Goal: Task Accomplishment & Management: Manage account settings

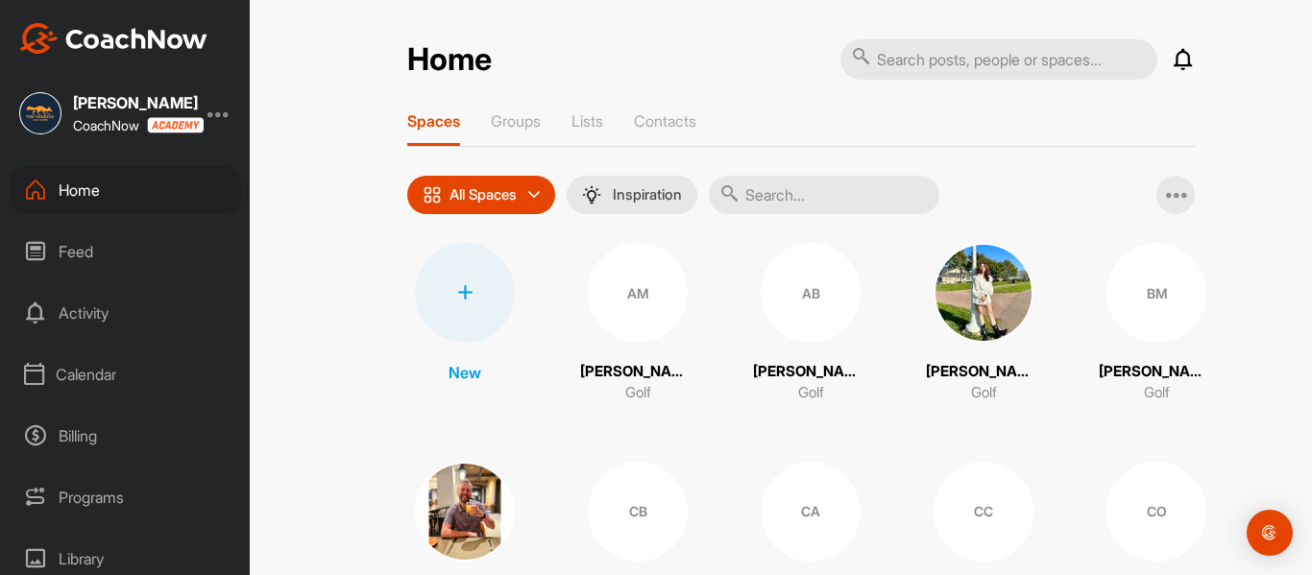
click at [122, 377] on div "Calendar" at bounding box center [126, 375] width 230 height 48
click at [135, 425] on div "My Calendar" at bounding box center [147, 432] width 187 height 40
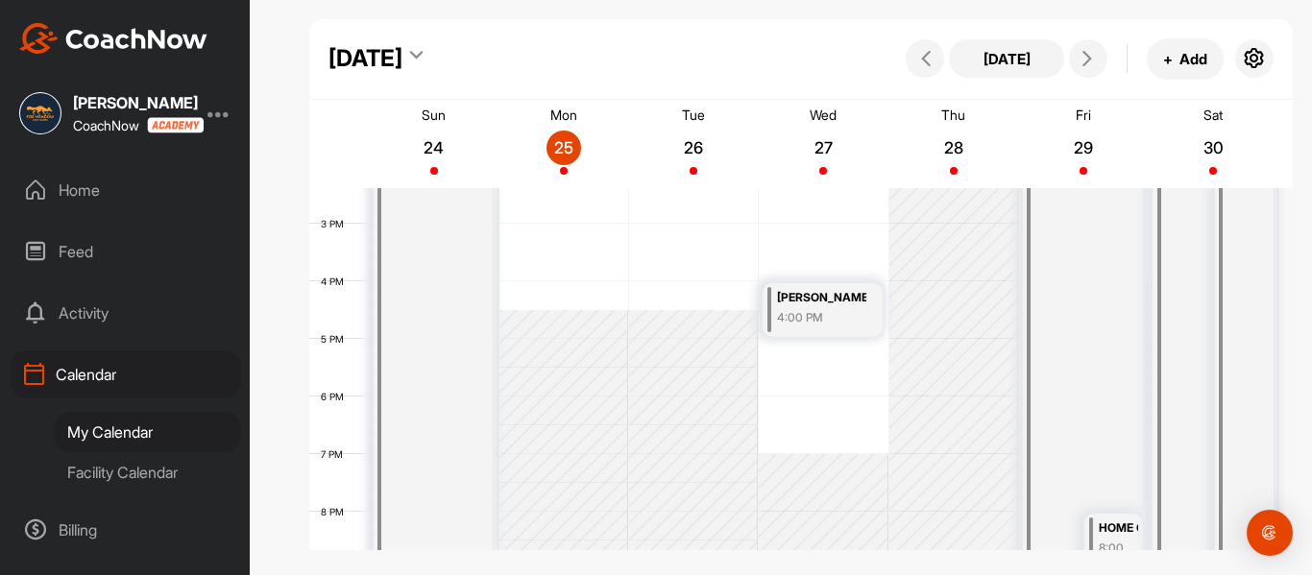
scroll to position [1021, 0]
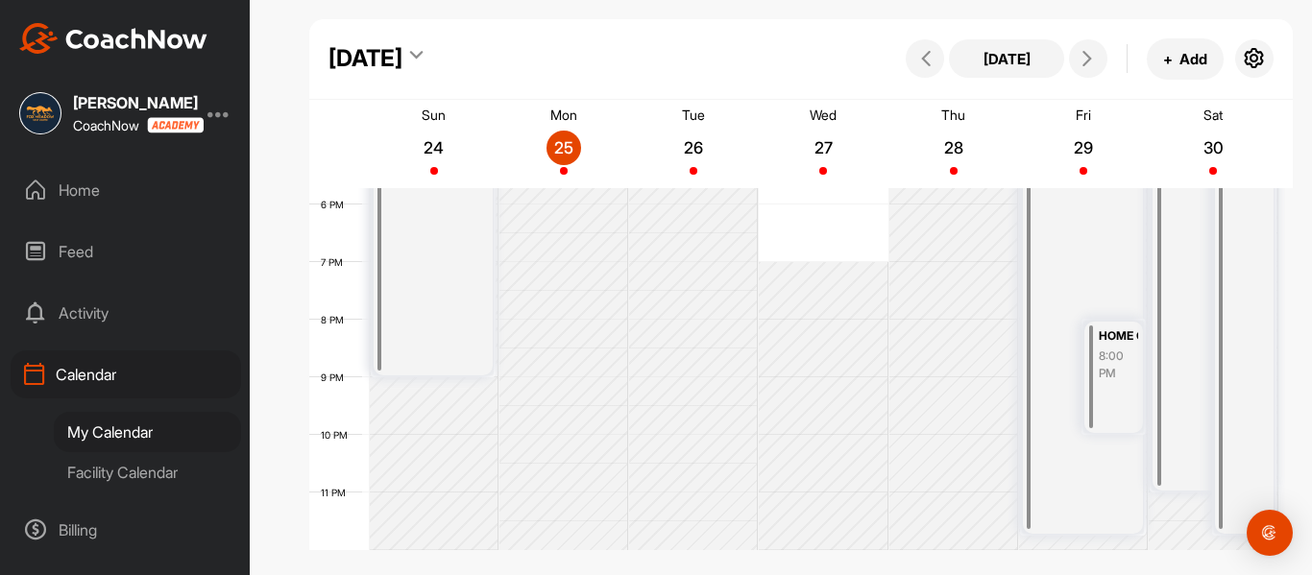
click at [1104, 355] on div "8:00 PM" at bounding box center [1118, 365] width 39 height 35
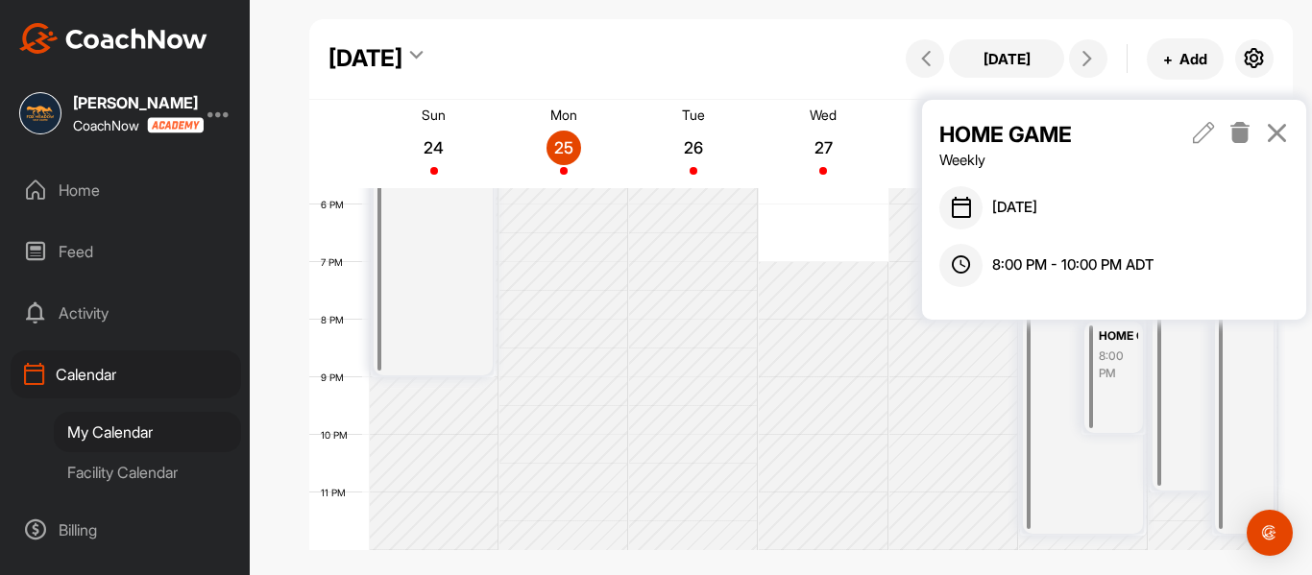
click at [1238, 138] on icon at bounding box center [1240, 132] width 22 height 21
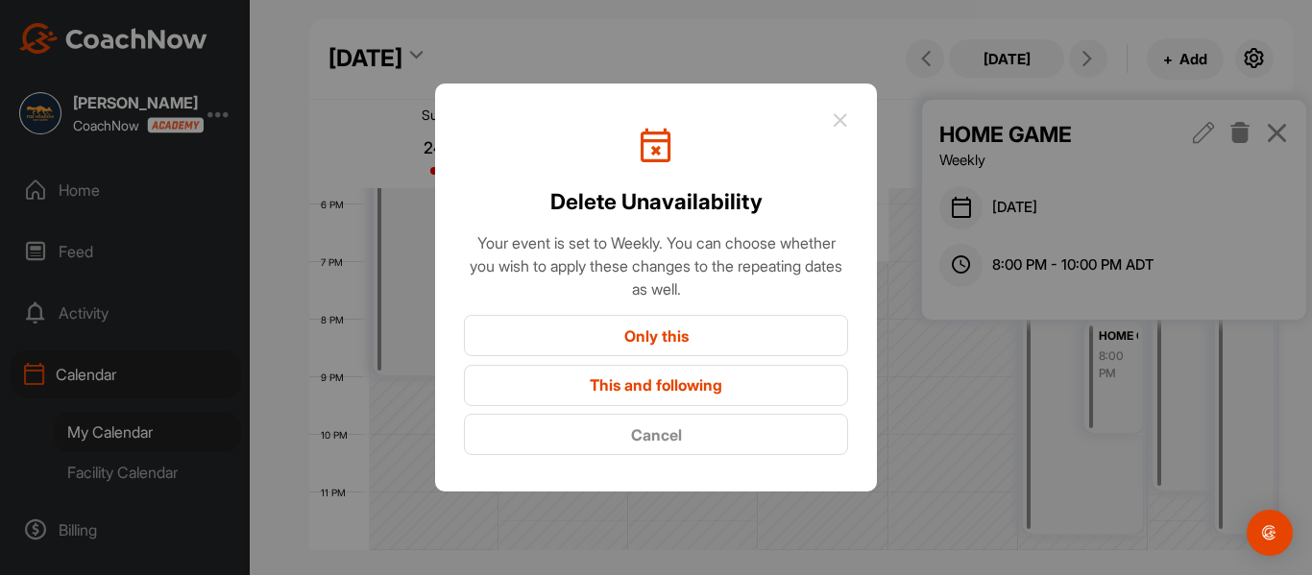
click at [635, 340] on button "Only this" at bounding box center [656, 335] width 384 height 41
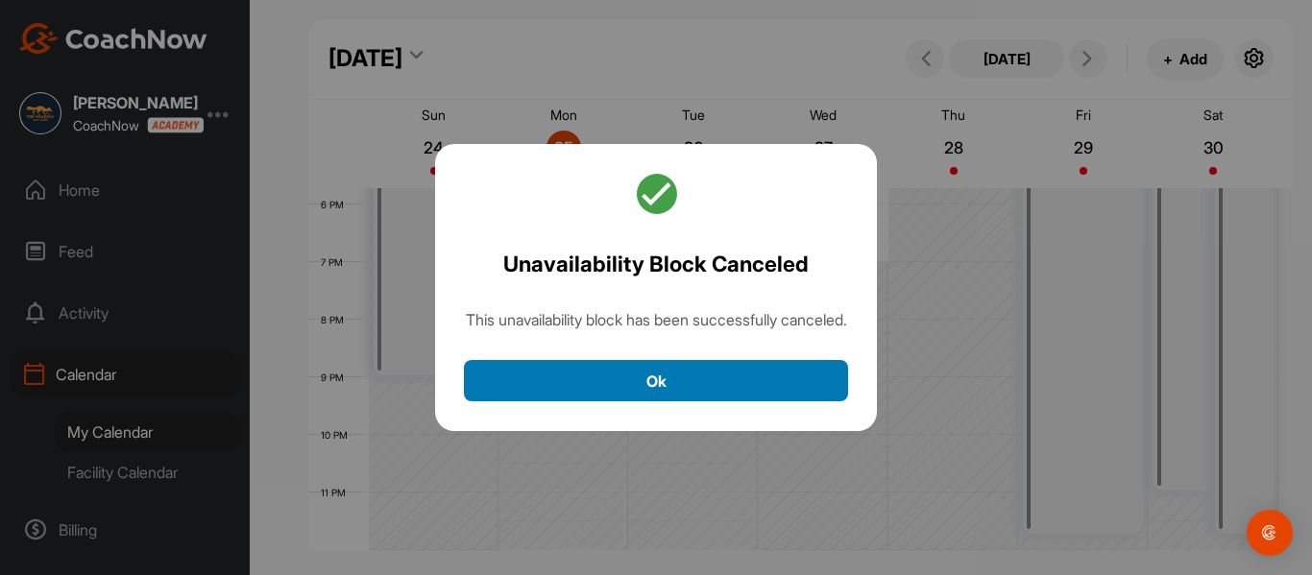
click at [732, 397] on button "Ok" at bounding box center [656, 380] width 384 height 41
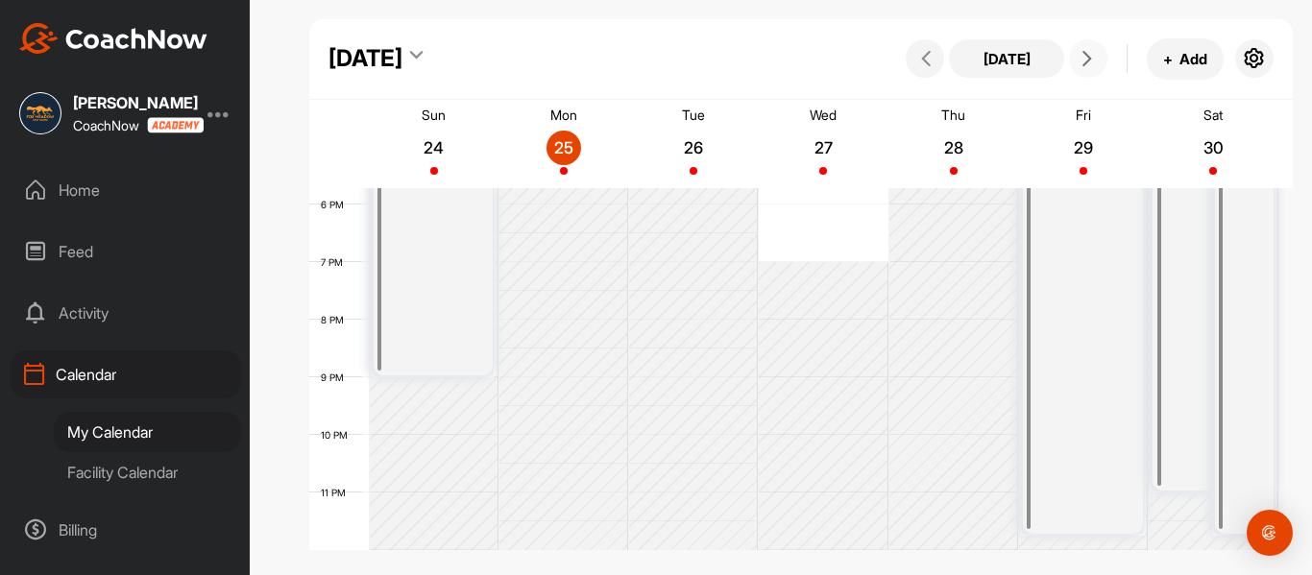
click at [1086, 61] on icon at bounding box center [1087, 58] width 15 height 15
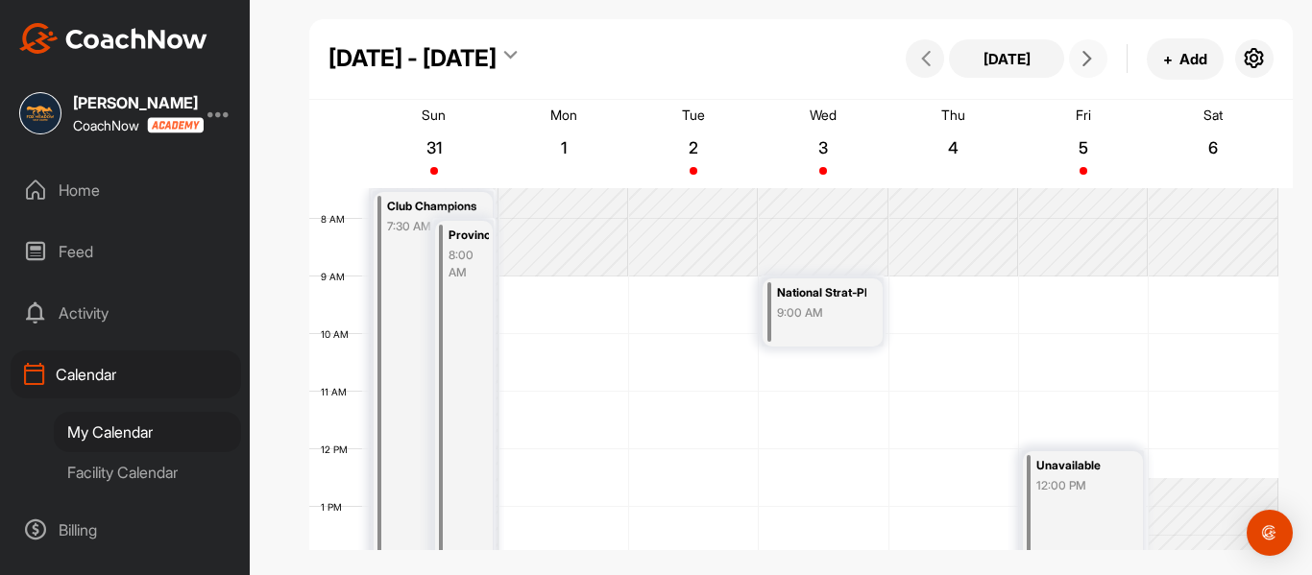
scroll to position [428, 0]
click at [1096, 473] on div "Unavailable" at bounding box center [1080, 468] width 89 height 22
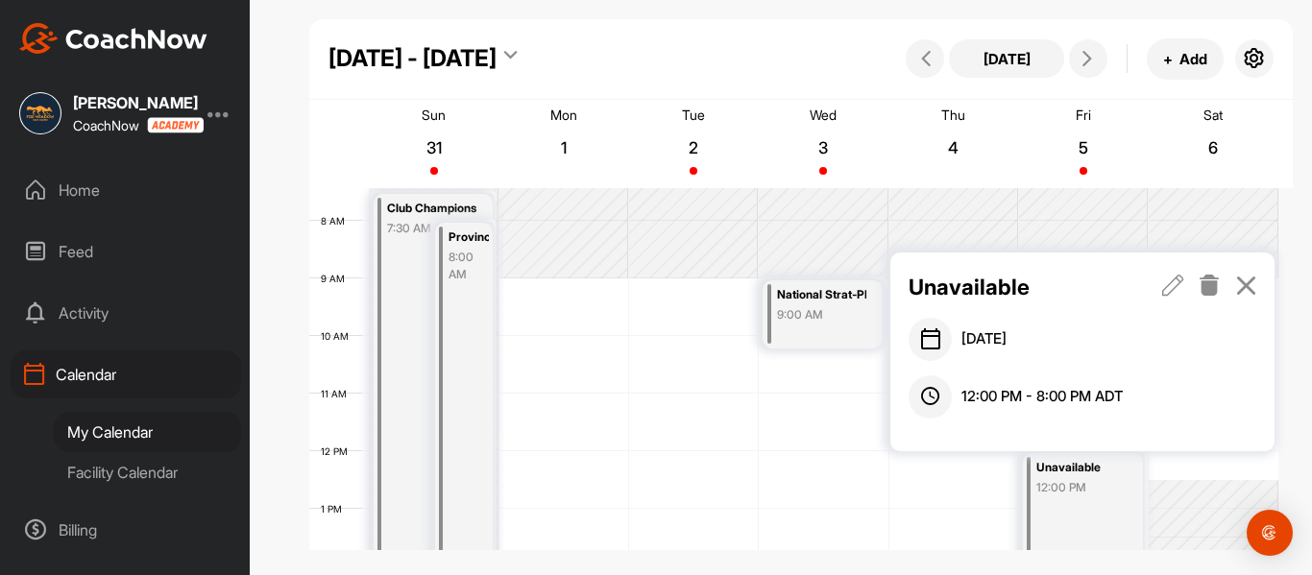
click at [1160, 288] on div "Unavailable" at bounding box center [1083, 287] width 349 height 33
click at [1171, 287] on icon at bounding box center [1173, 285] width 22 height 21
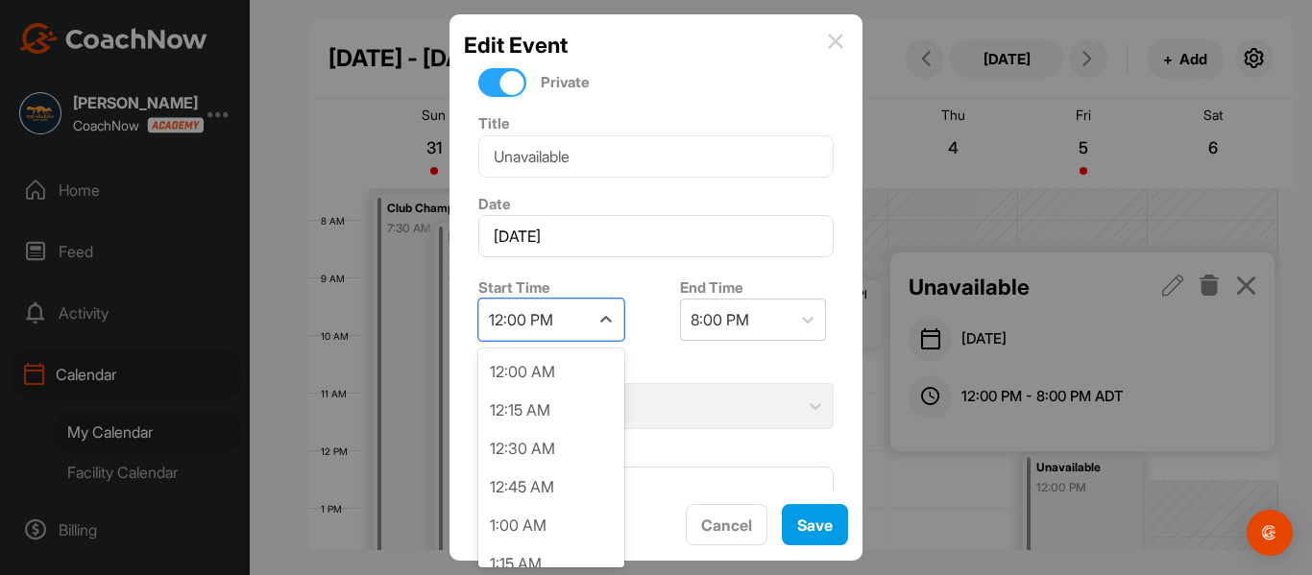
drag, startPoint x: 581, startPoint y: 311, endPoint x: 581, endPoint y: 294, distance: 17.3
click at [581, 310] on div "12:00 PM" at bounding box center [533, 320] width 109 height 40
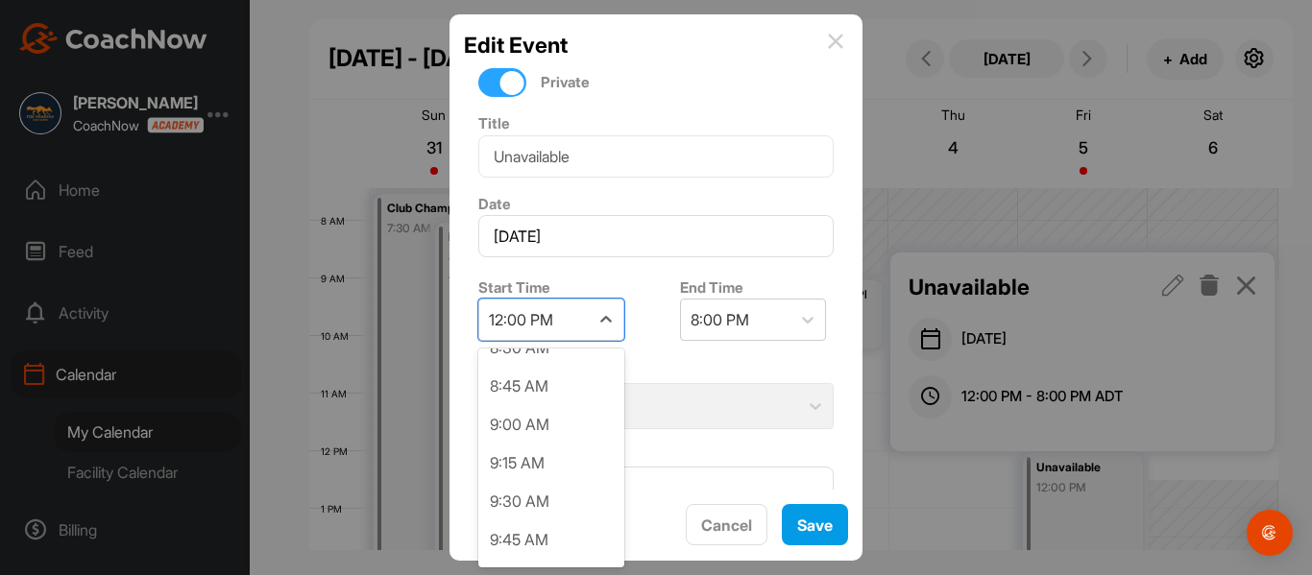
scroll to position [1226, 0]
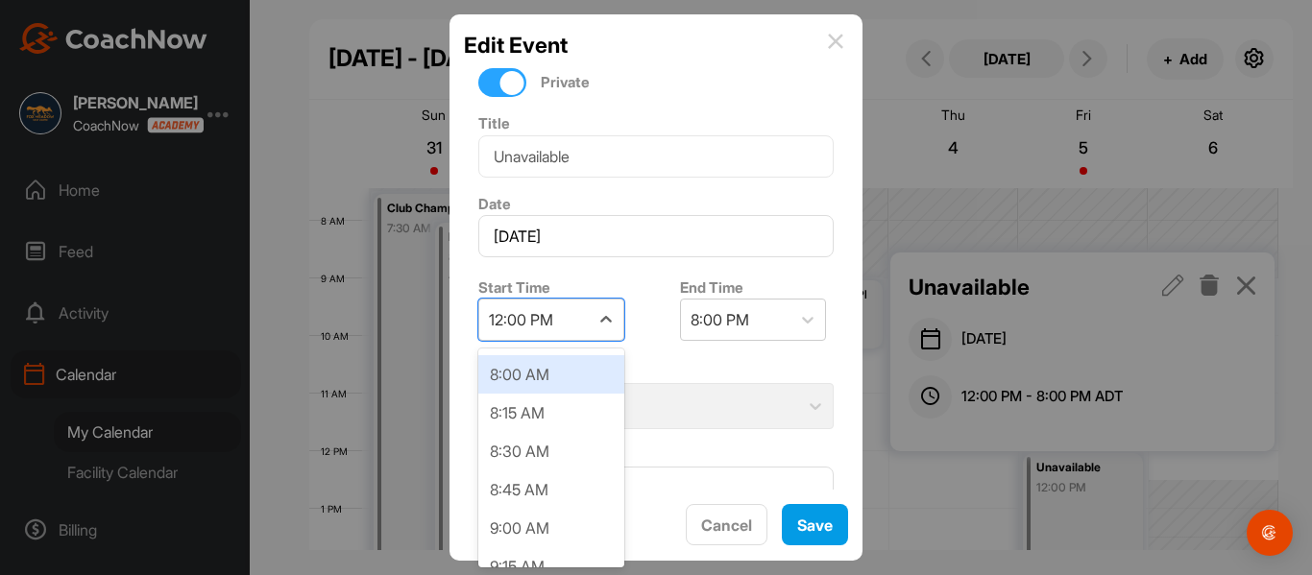
click at [557, 382] on div "8:00 AM" at bounding box center [551, 374] width 146 height 38
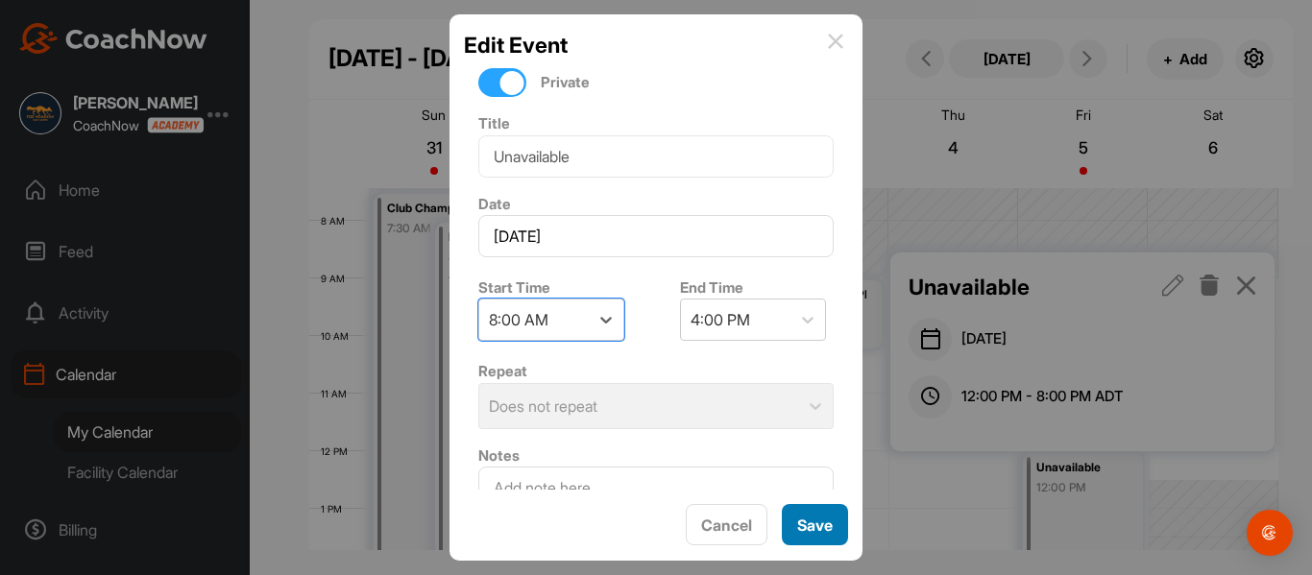
click at [837, 519] on button "Save" at bounding box center [815, 524] width 66 height 41
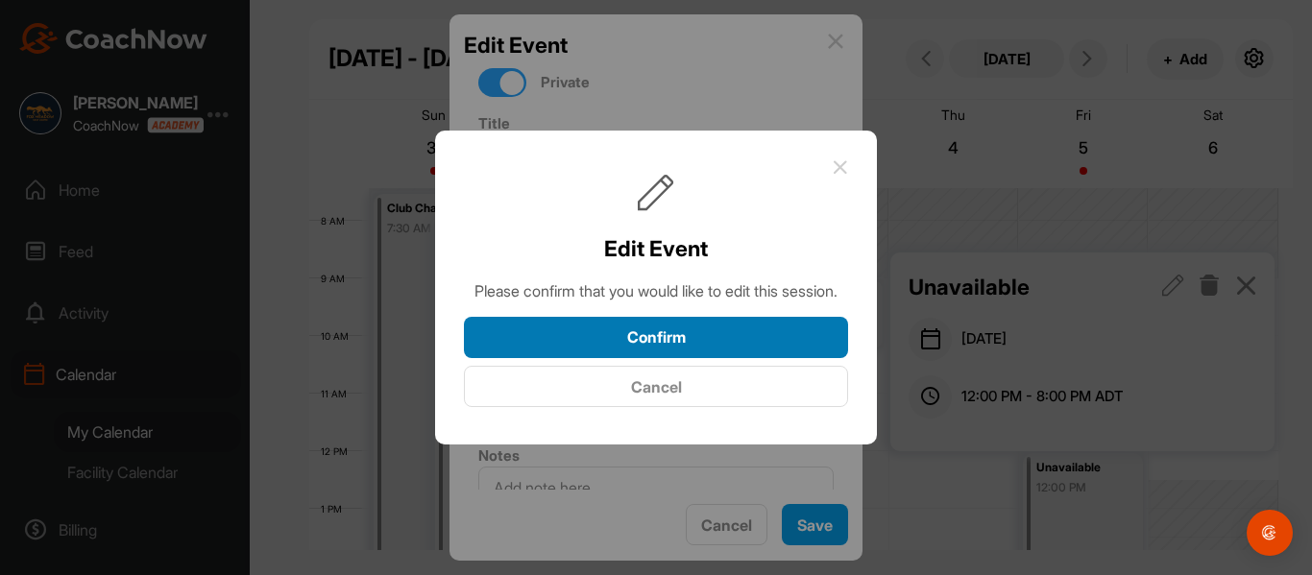
drag, startPoint x: 724, startPoint y: 335, endPoint x: 758, endPoint y: 335, distance: 33.6
click at [723, 335] on button "Confirm" at bounding box center [656, 337] width 384 height 41
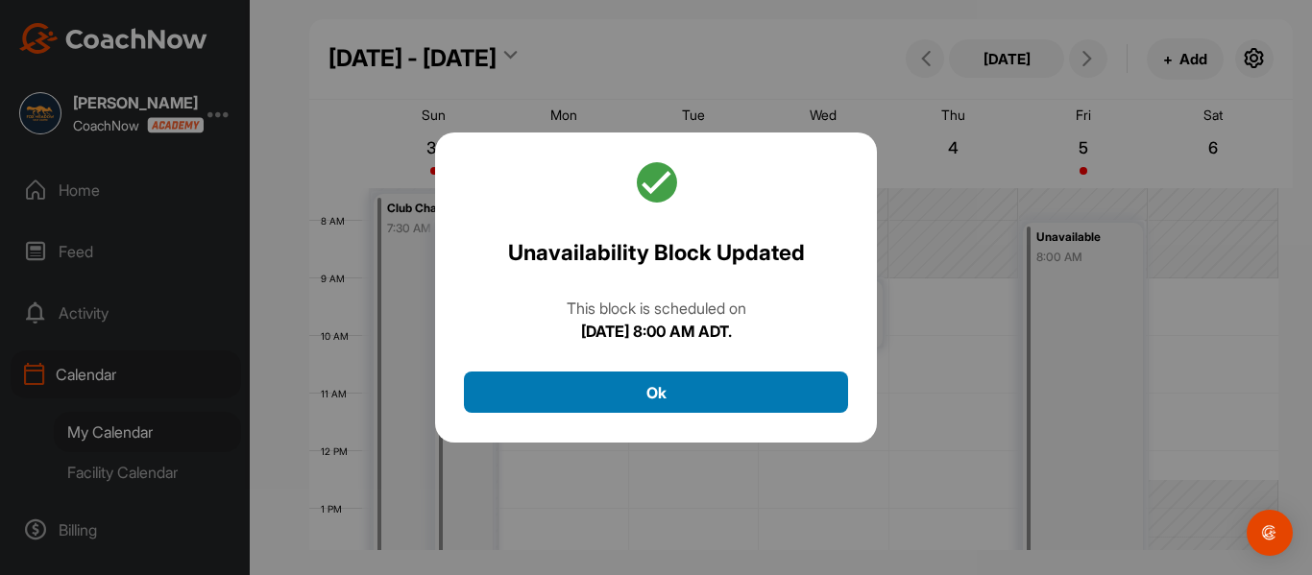
click at [645, 388] on button "Ok" at bounding box center [656, 392] width 384 height 41
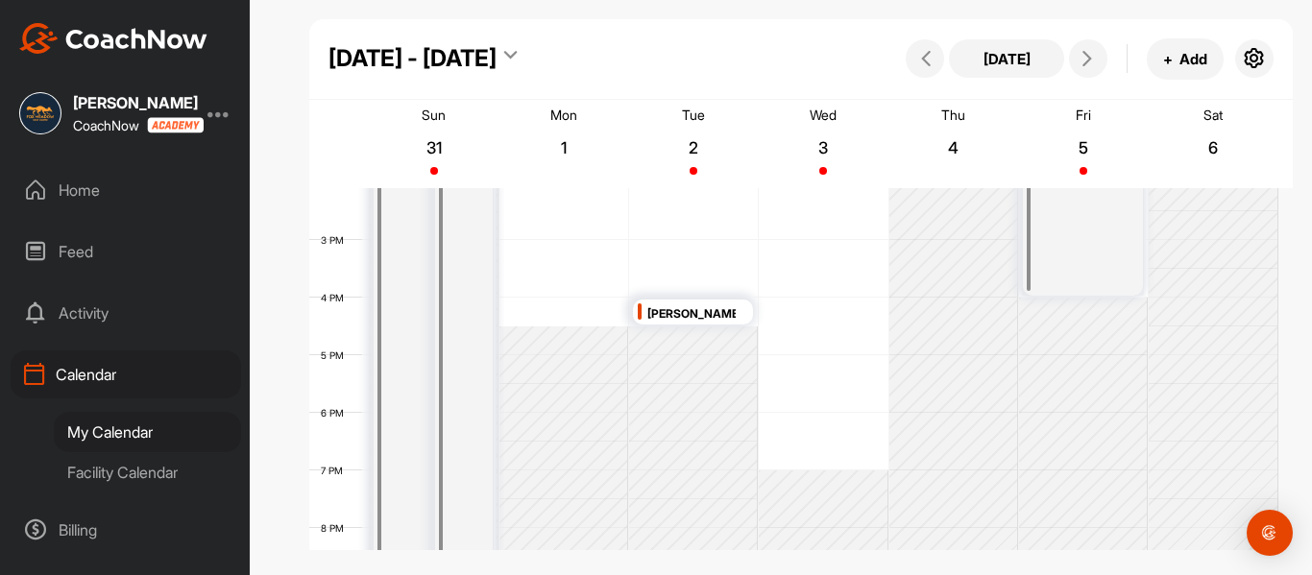
scroll to position [428, 0]
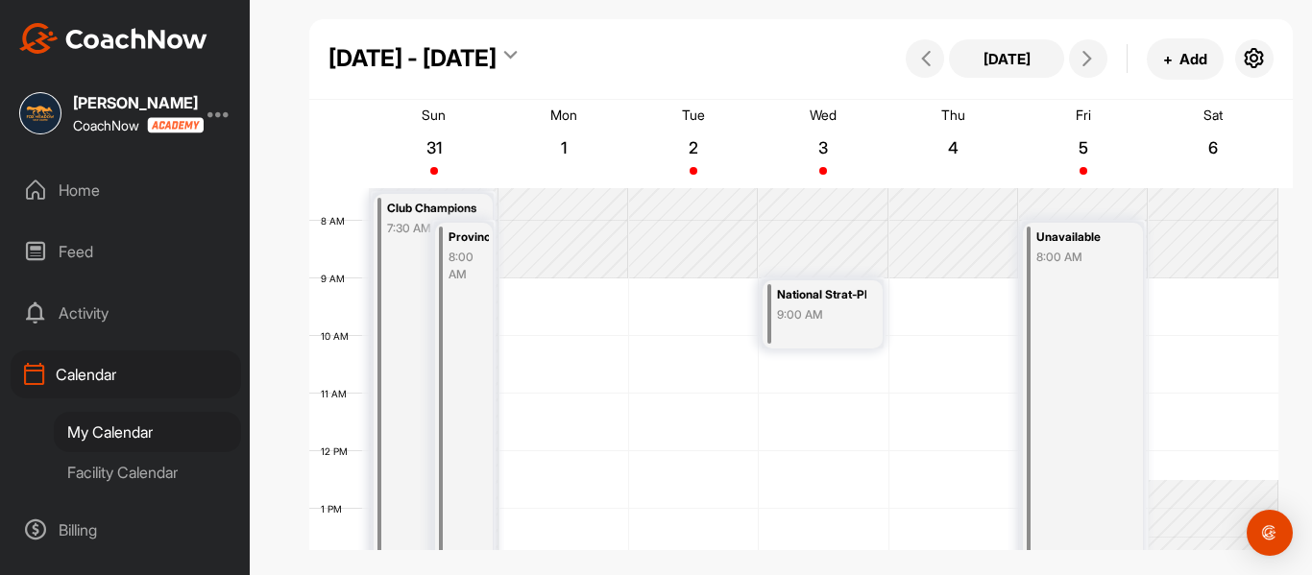
click at [1203, 286] on div "12 AM 1 AM 2 AM 3 AM 4 AM 5 AM 6 AM 7 AM 8 AM 9 AM 10 AM 11 AM 12 PM 1 PM 2 PM …" at bounding box center [793, 451] width 969 height 1383
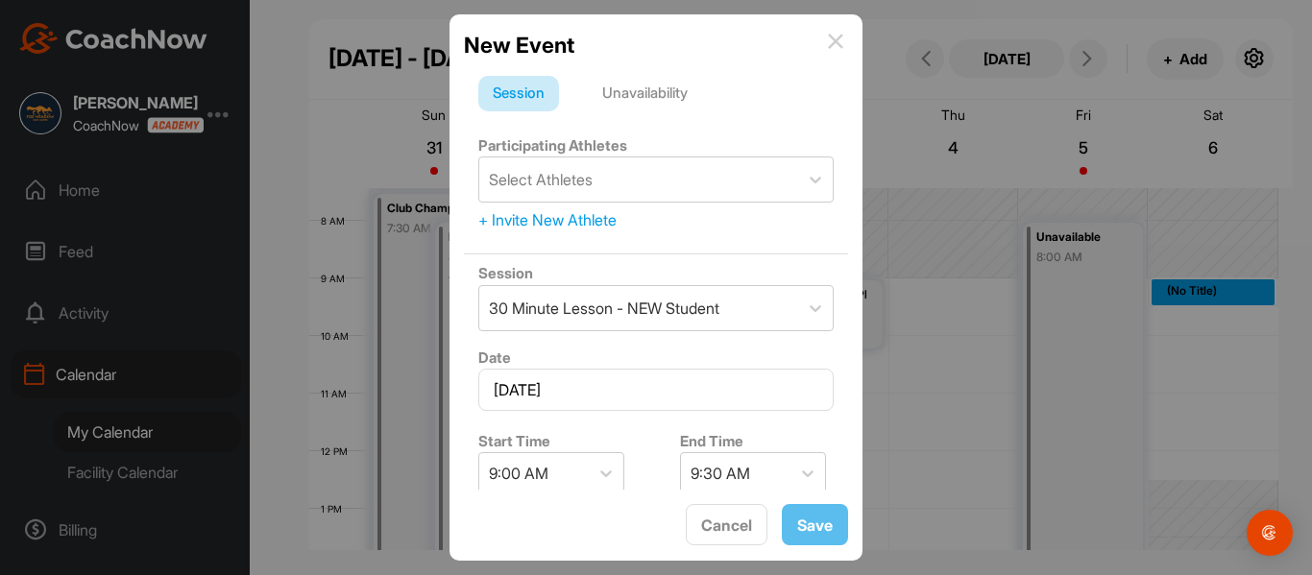
click at [658, 104] on div "Unavailability" at bounding box center [645, 94] width 114 height 36
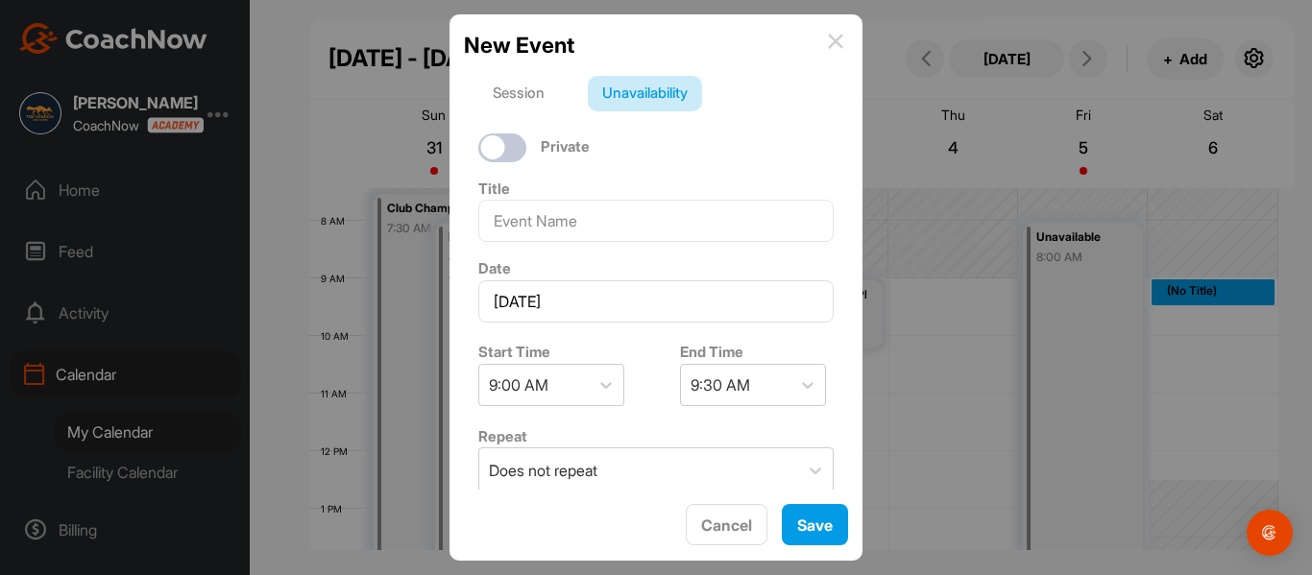
click at [518, 149] on div at bounding box center [502, 147] width 48 height 29
checkbox input "true"
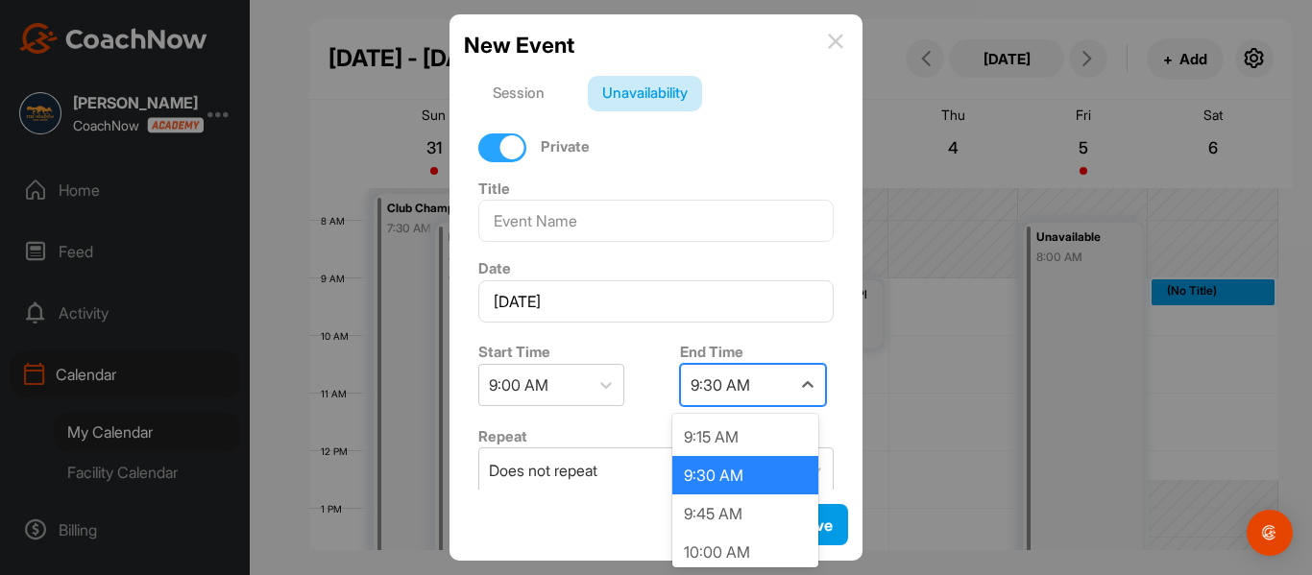
click at [730, 367] on div "9:30 AM" at bounding box center [735, 385] width 109 height 40
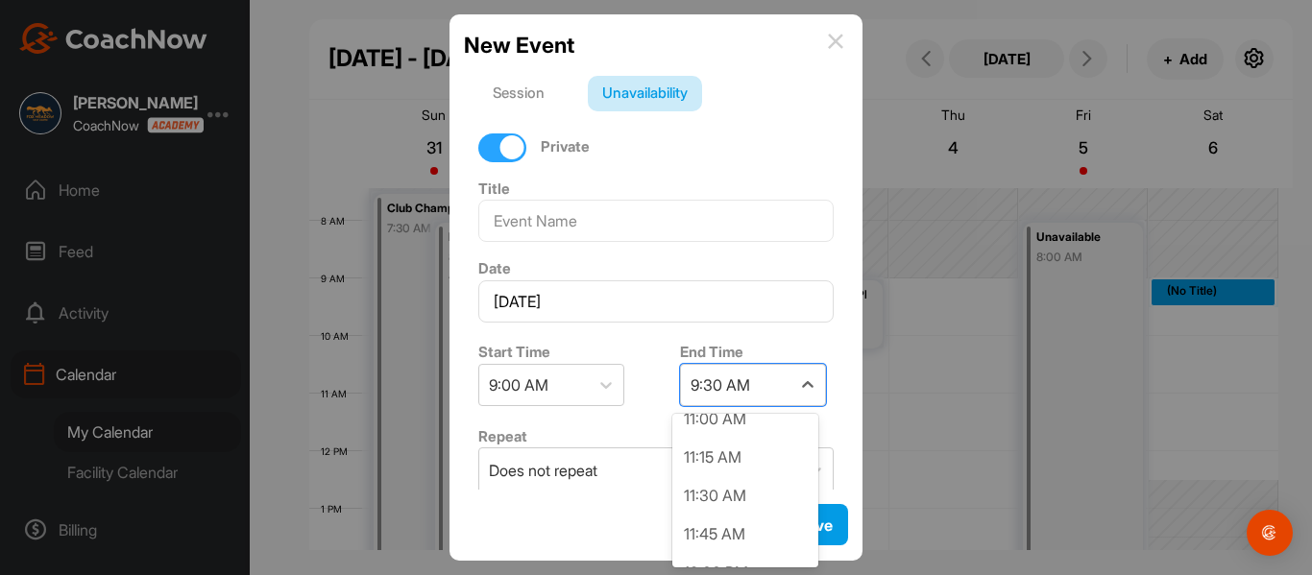
scroll to position [384, 0]
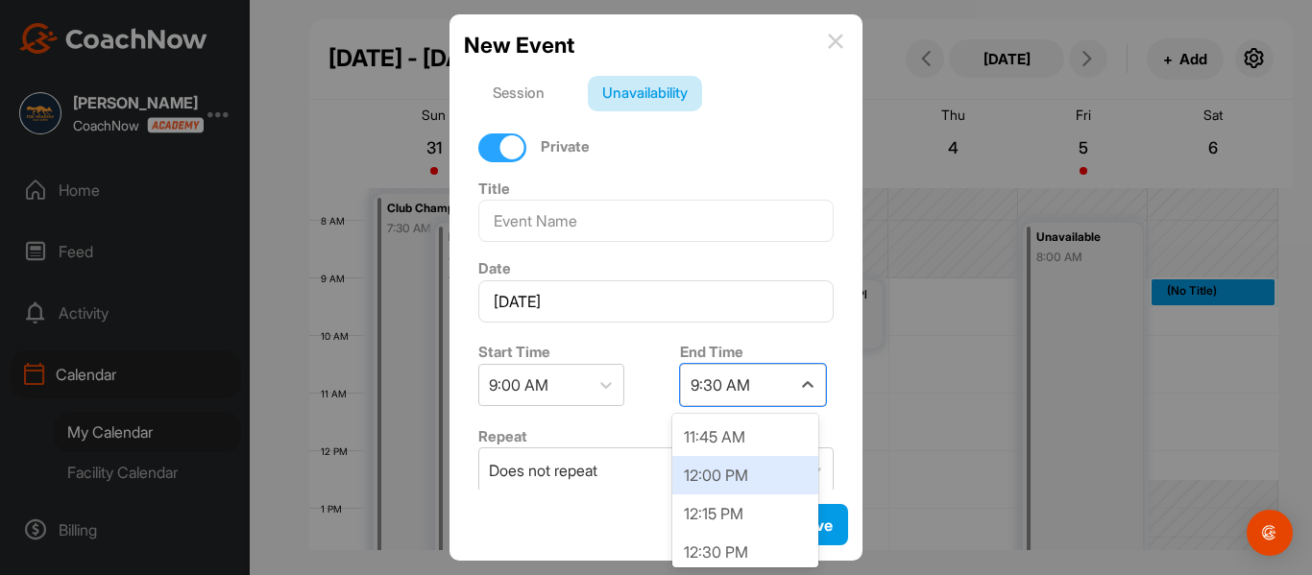
click at [757, 477] on div "12:00 PM" at bounding box center [745, 475] width 146 height 38
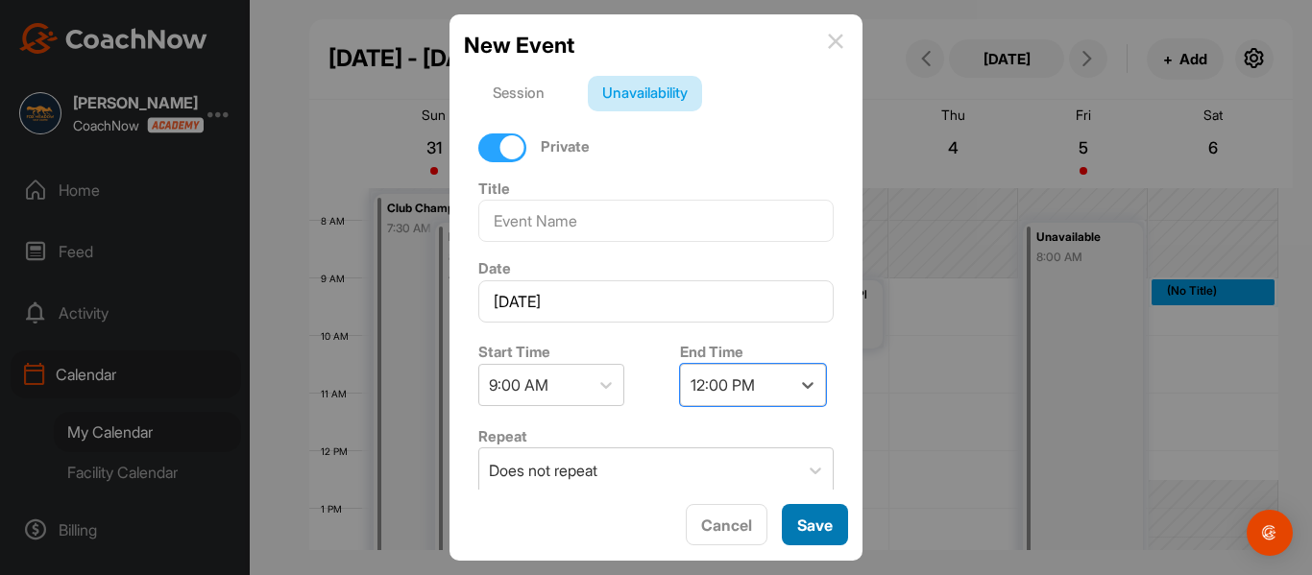
click at [816, 531] on button "Save" at bounding box center [815, 524] width 66 height 41
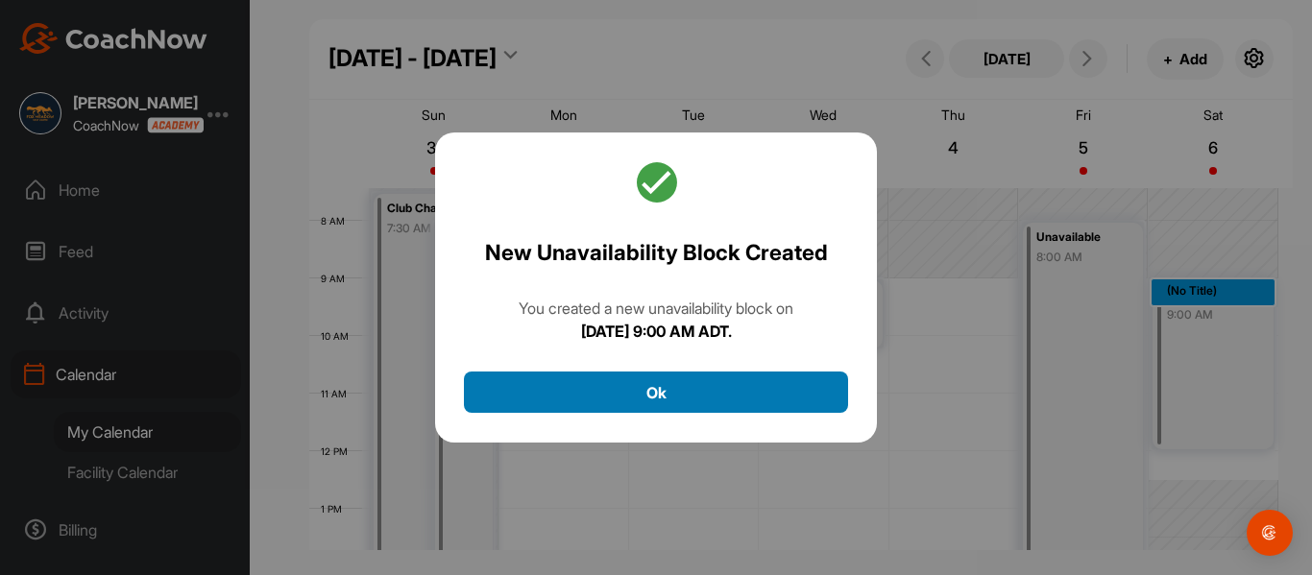
click at [658, 392] on button "Ok" at bounding box center [656, 392] width 384 height 41
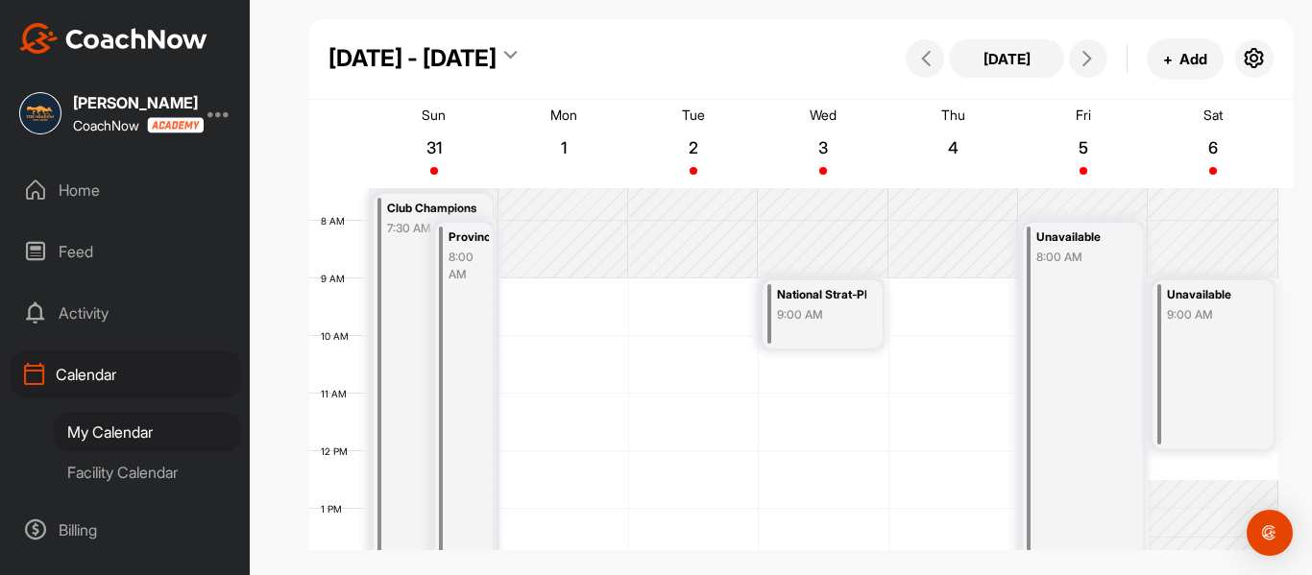
click at [1218, 413] on div "Unavailable 9:00 AM" at bounding box center [1212, 364] width 120 height 169
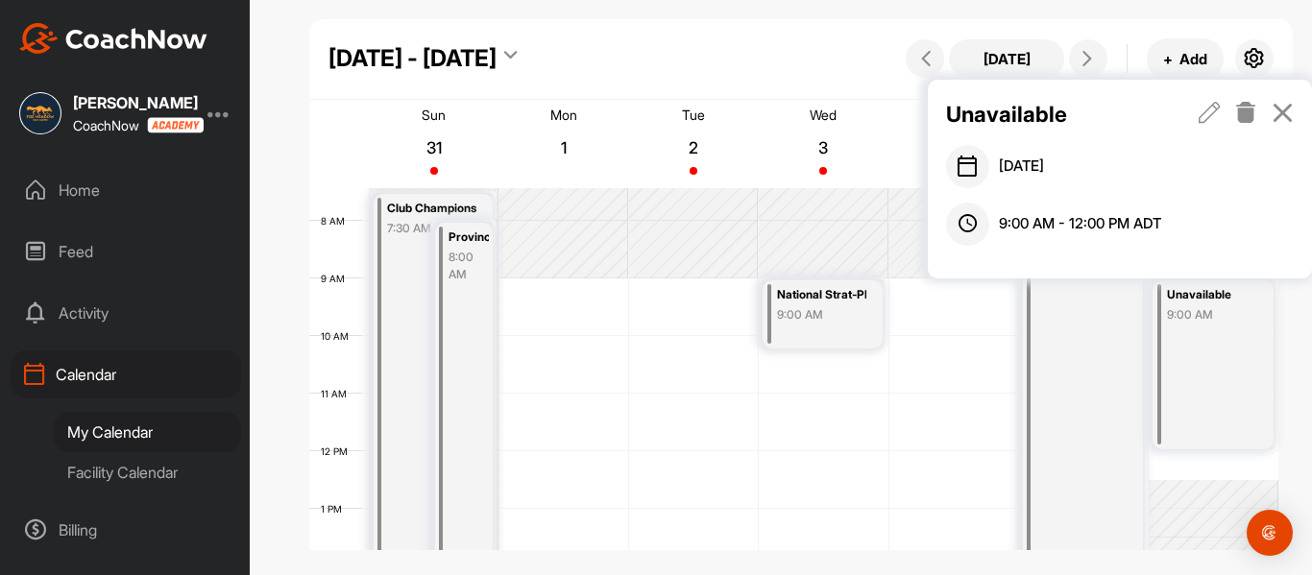
click at [1250, 109] on icon at bounding box center [1246, 112] width 22 height 21
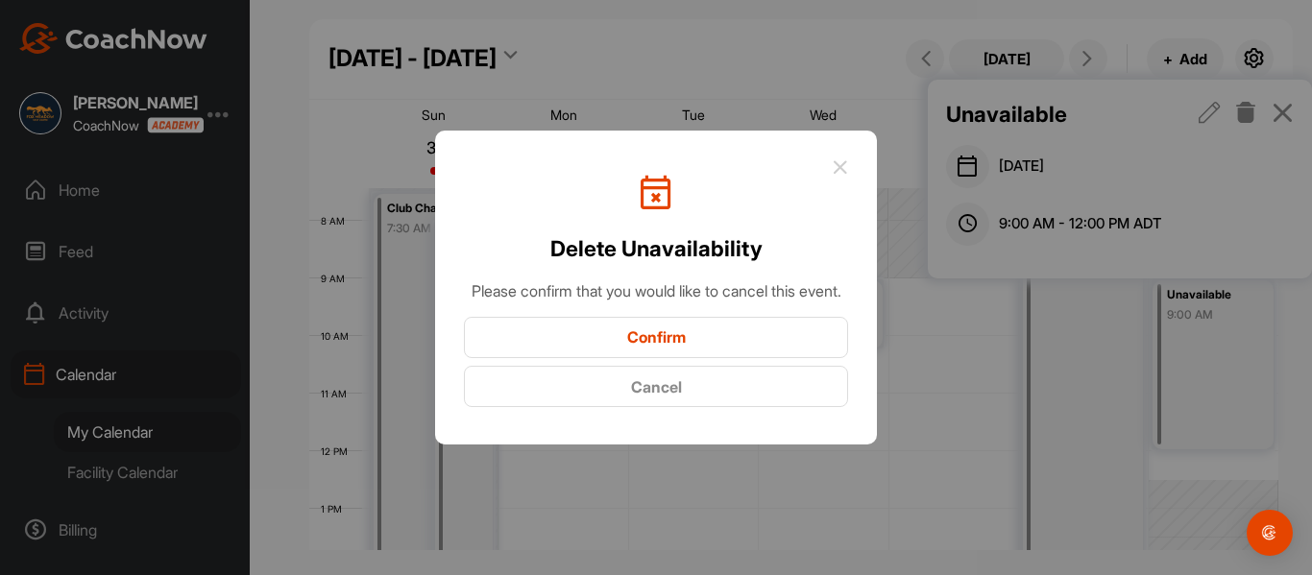
click at [842, 159] on icon at bounding box center [840, 166] width 15 height 15
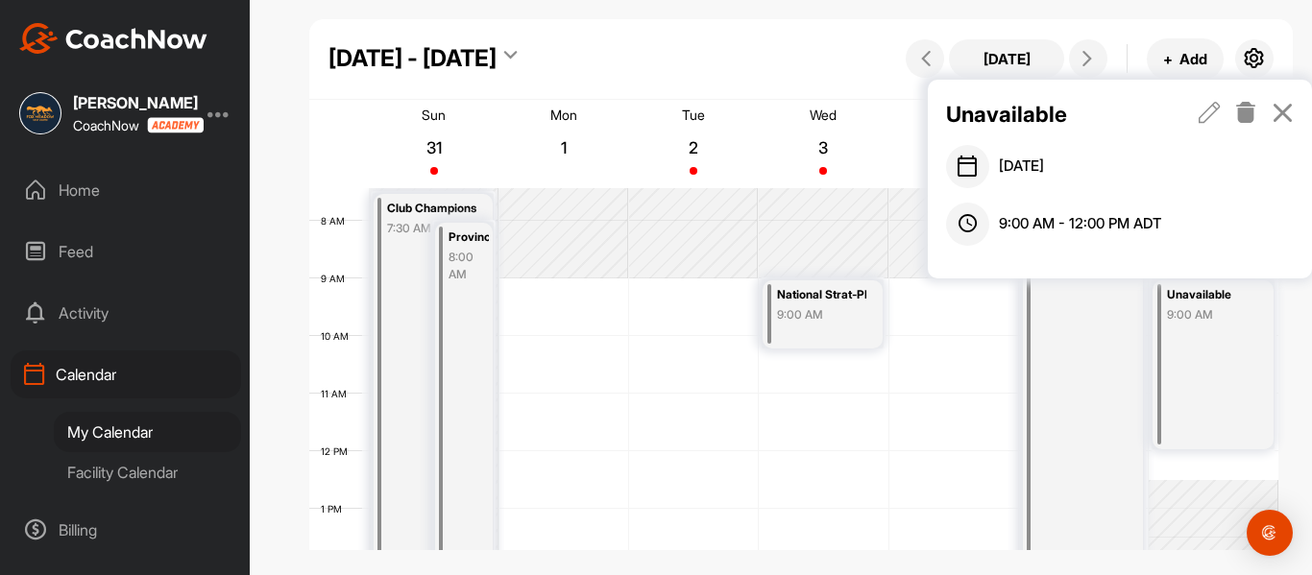
click at [1209, 119] on icon at bounding box center [1210, 112] width 22 height 21
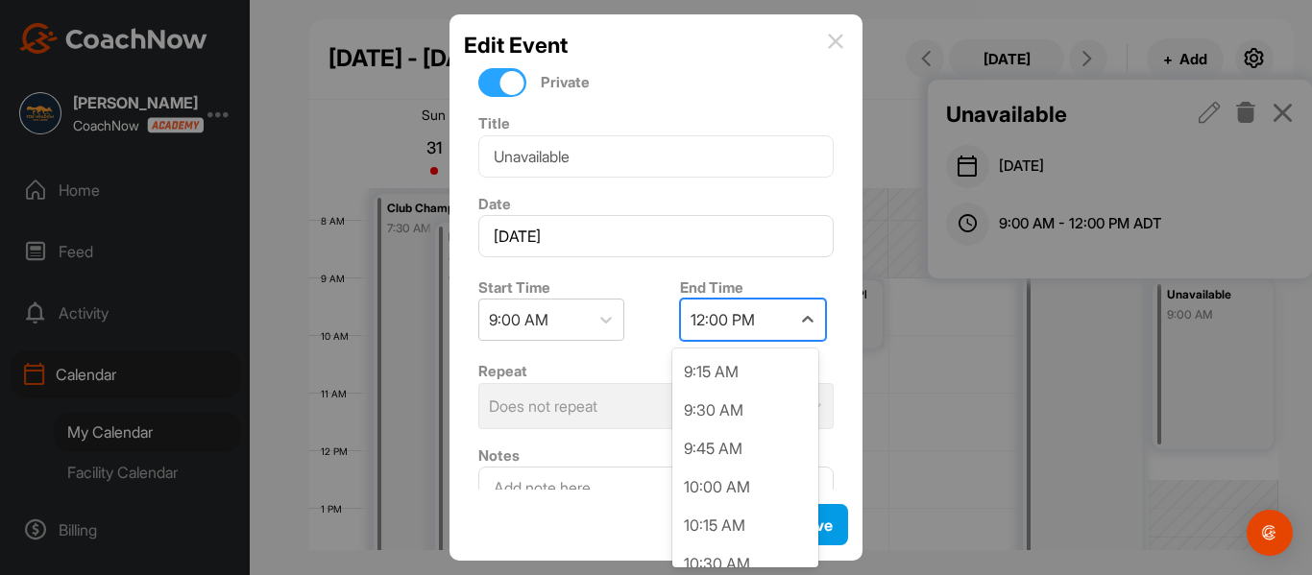
click at [734, 334] on div "12:00 PM" at bounding box center [735, 320] width 109 height 40
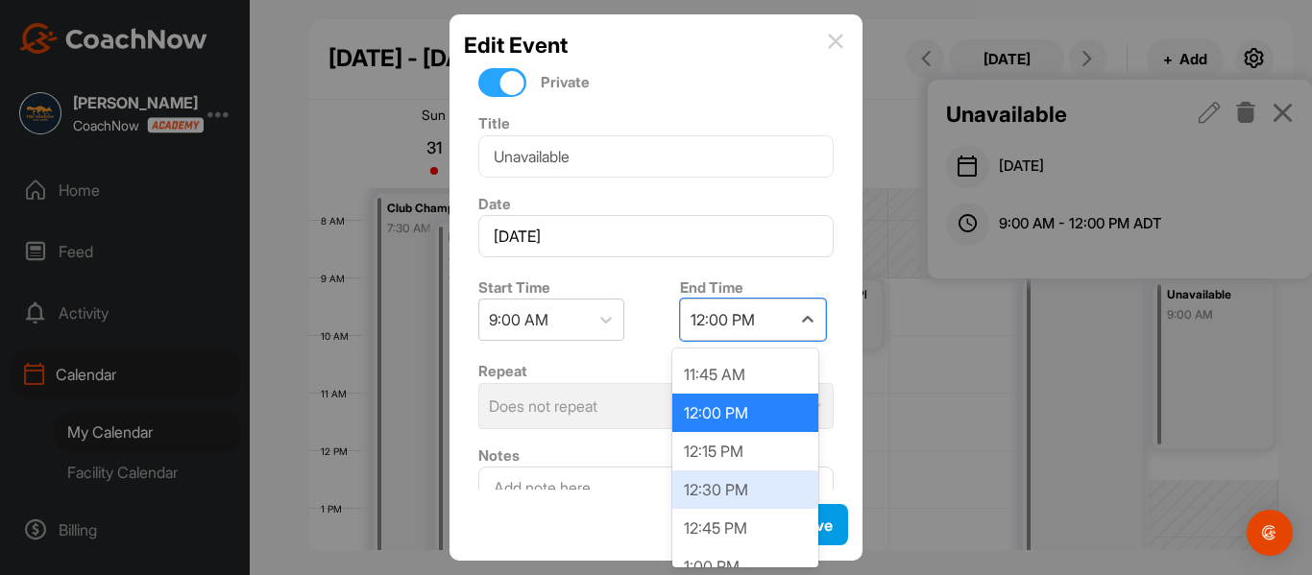
scroll to position [477, 0]
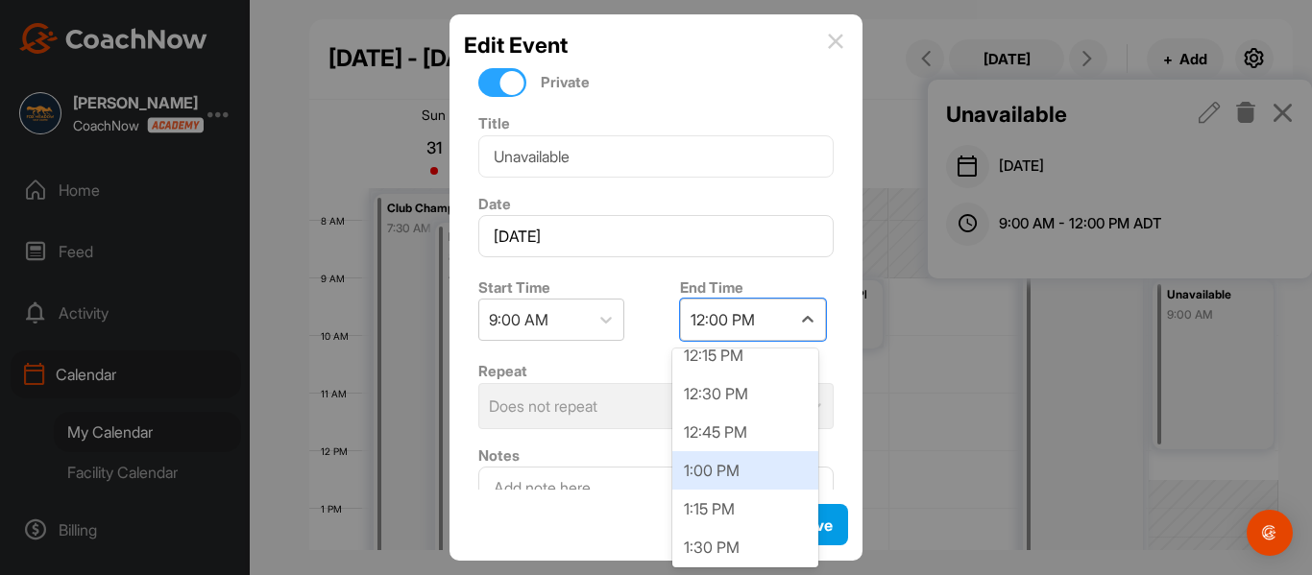
click at [743, 480] on div "1:00 PM" at bounding box center [745, 470] width 146 height 38
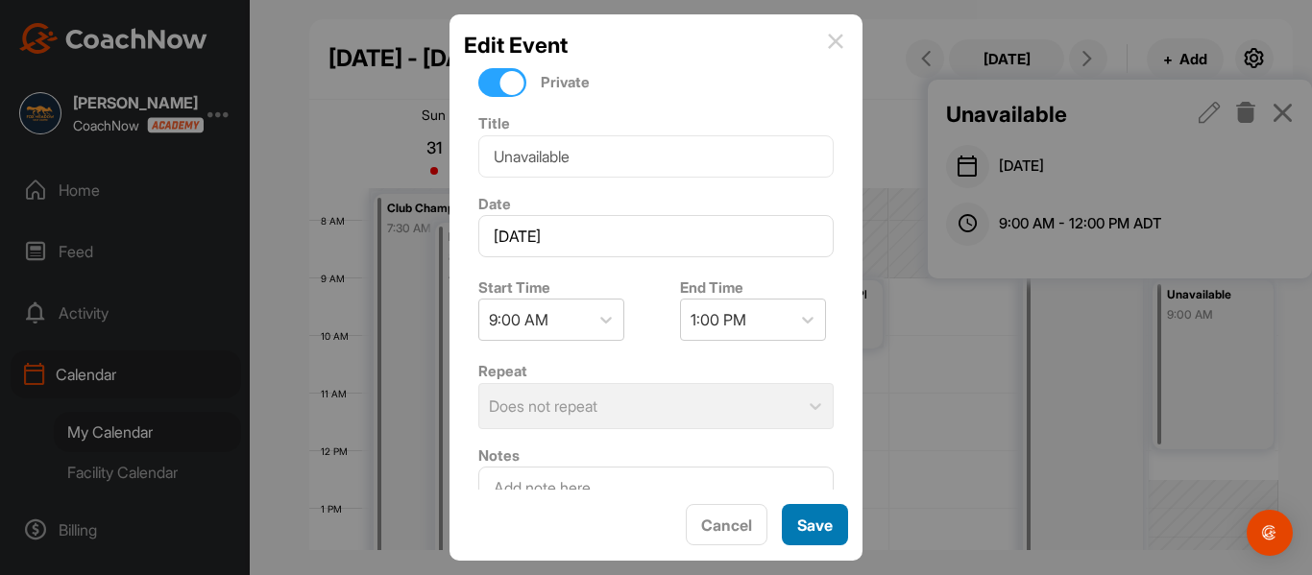
click at [806, 536] on button "Save" at bounding box center [815, 524] width 66 height 41
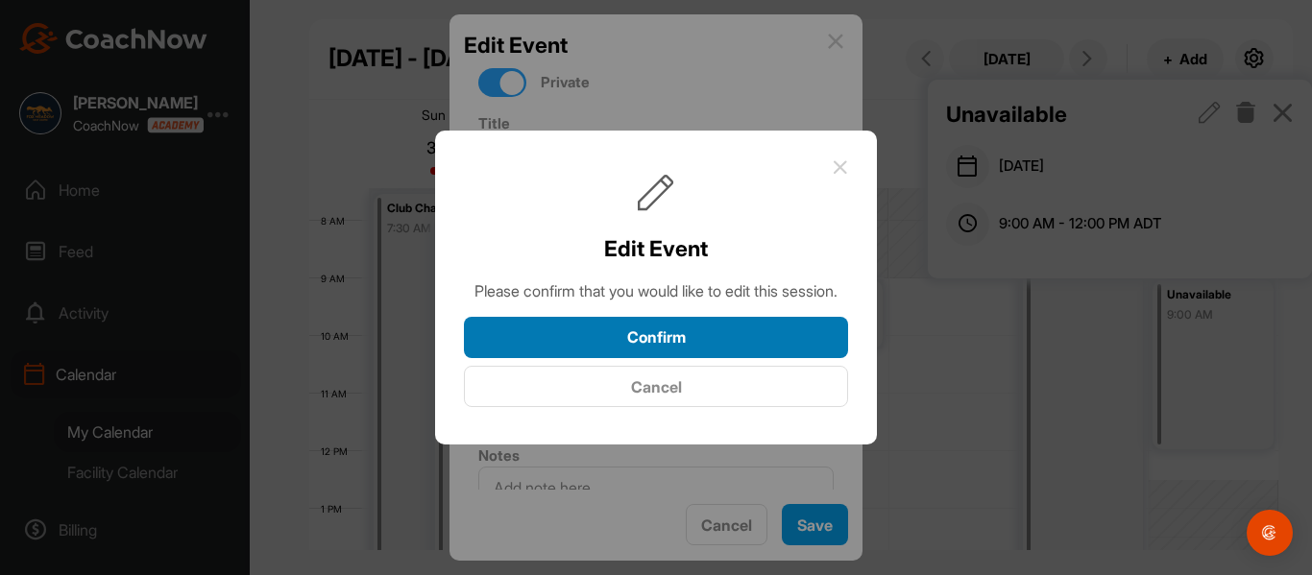
click at [706, 353] on button "Confirm" at bounding box center [656, 337] width 384 height 41
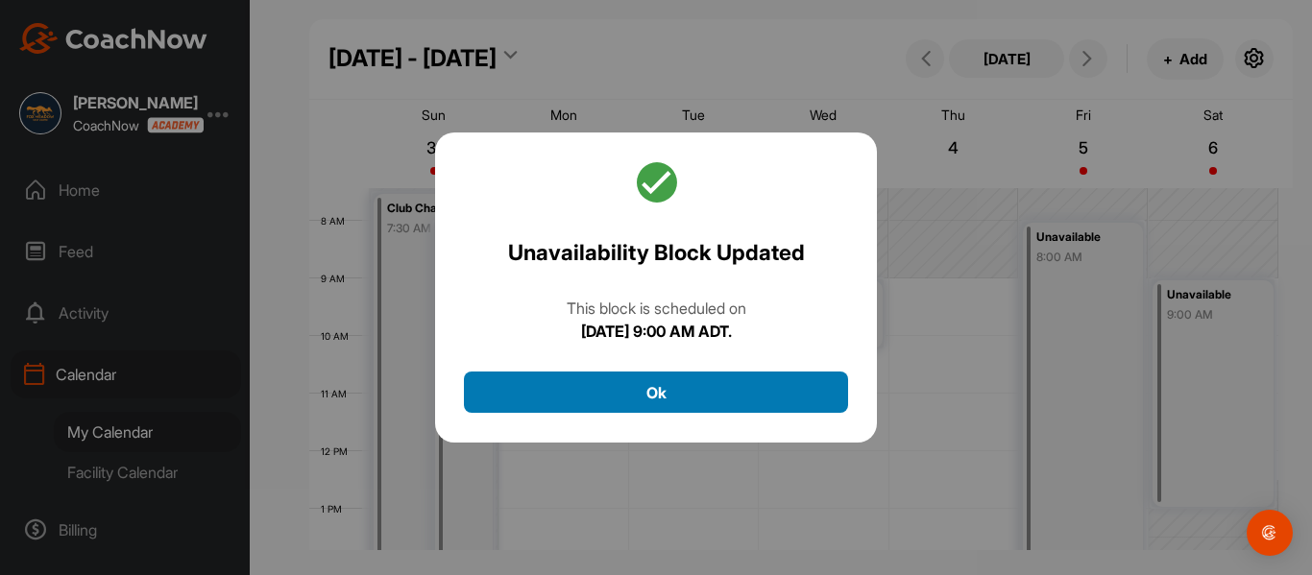
drag, startPoint x: 694, startPoint y: 392, endPoint x: 717, endPoint y: 395, distance: 23.2
click at [695, 392] on button "Ok" at bounding box center [656, 392] width 384 height 41
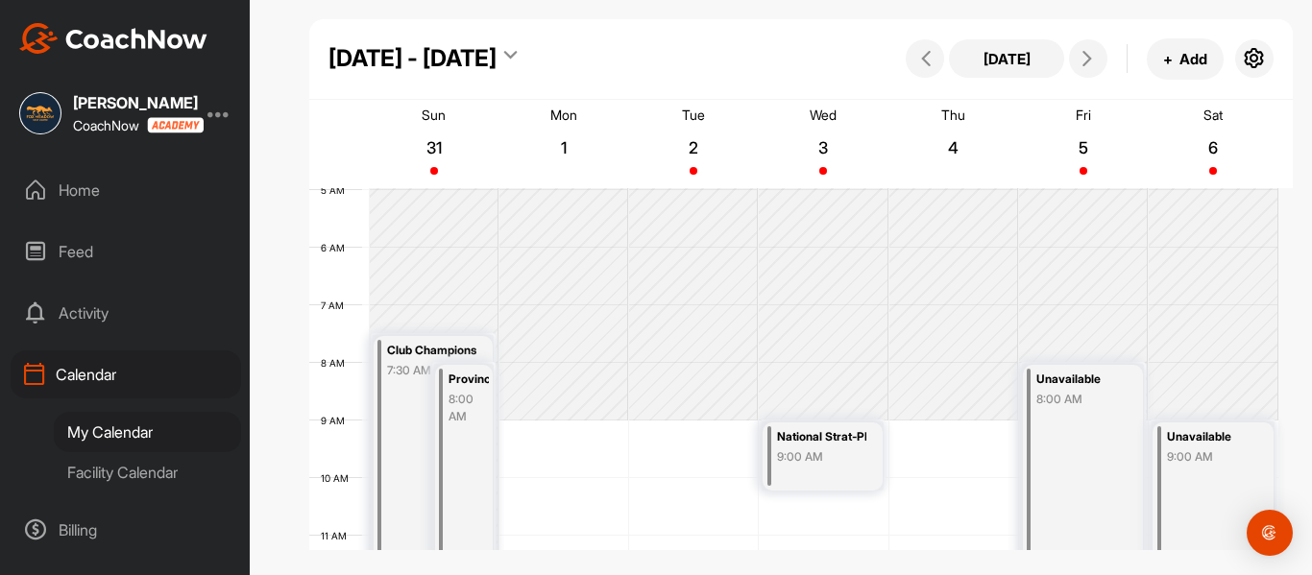
scroll to position [44, 0]
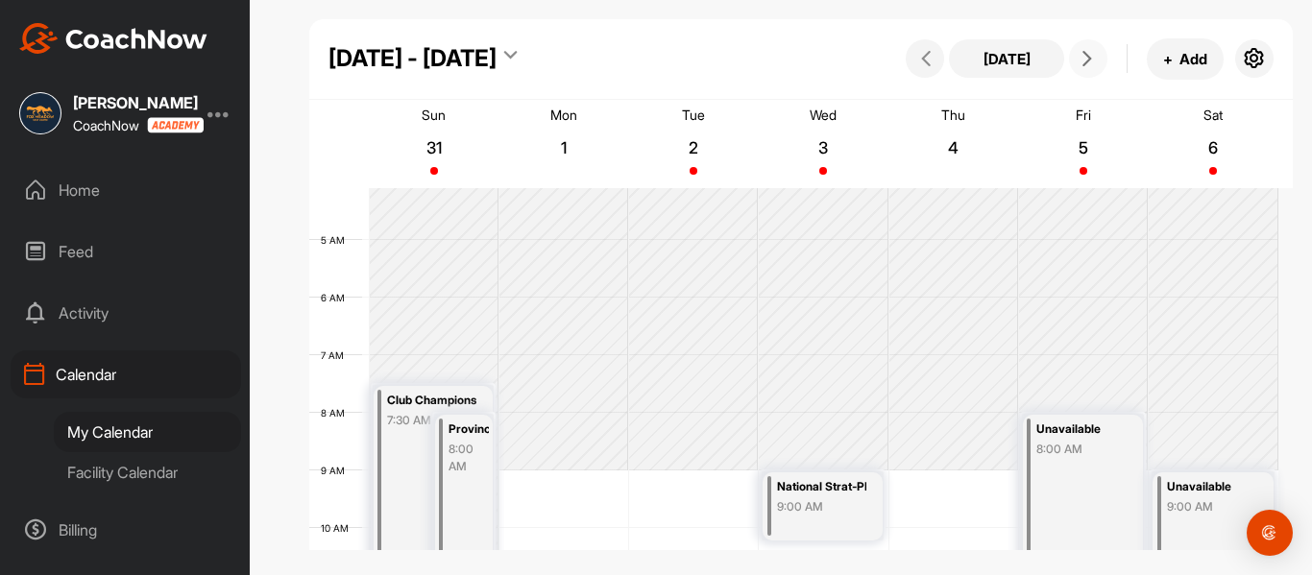
click at [1089, 64] on icon at bounding box center [1087, 58] width 15 height 15
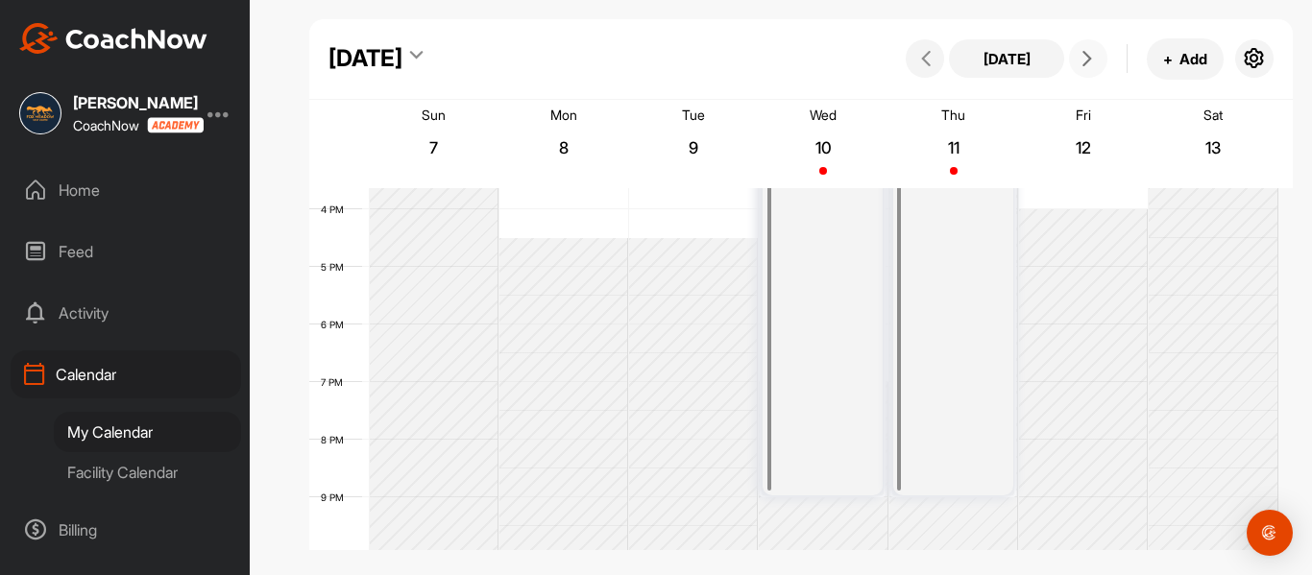
scroll to position [428, 0]
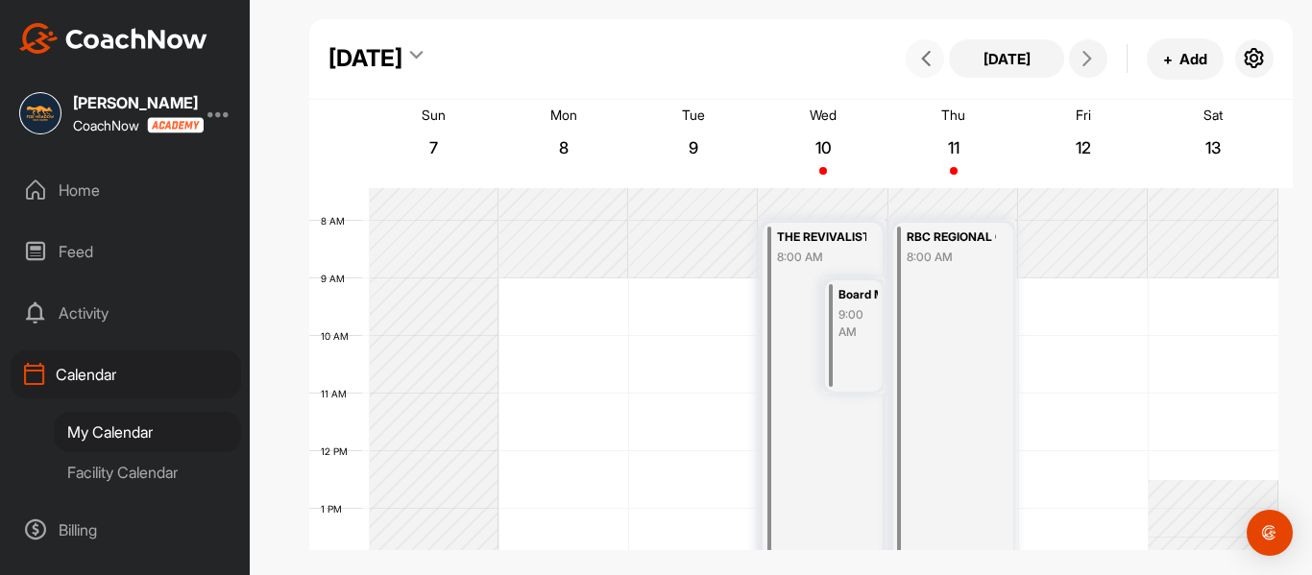
click at [914, 74] on button at bounding box center [925, 58] width 38 height 38
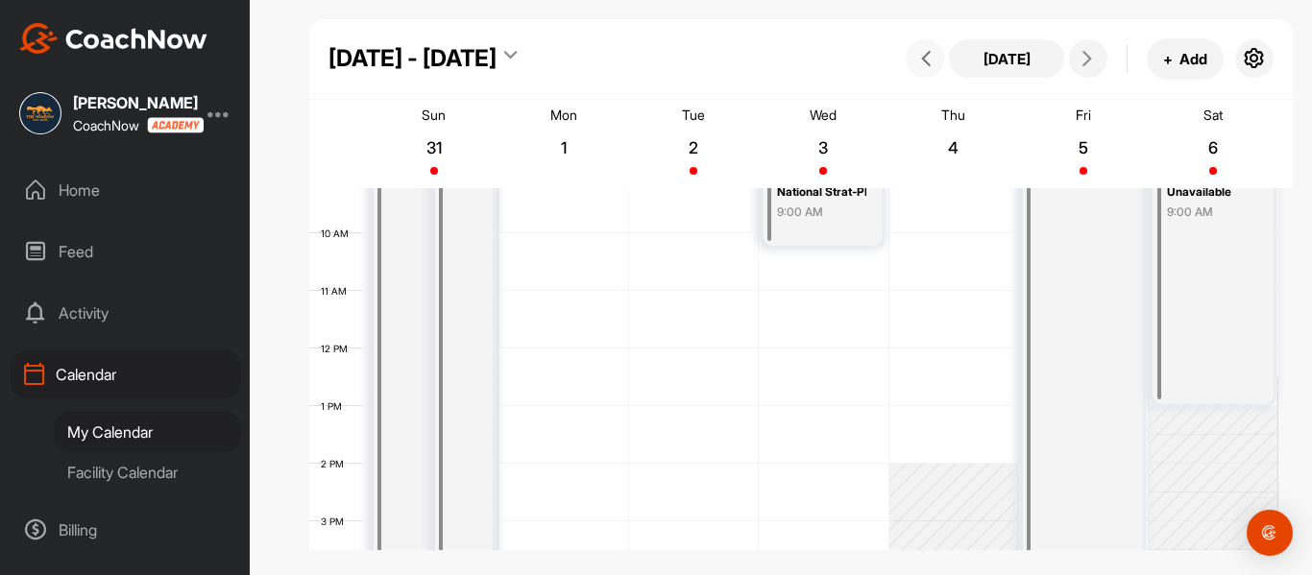
scroll to position [716, 0]
click at [932, 75] on button at bounding box center [925, 58] width 38 height 38
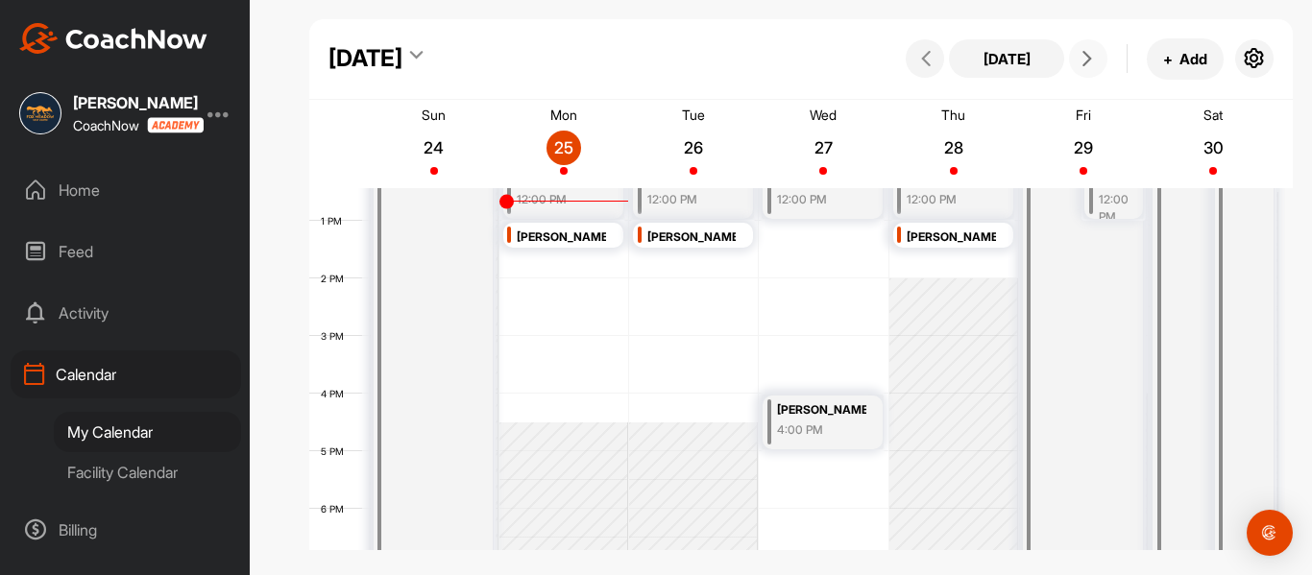
click at [1091, 57] on icon at bounding box center [1087, 58] width 15 height 15
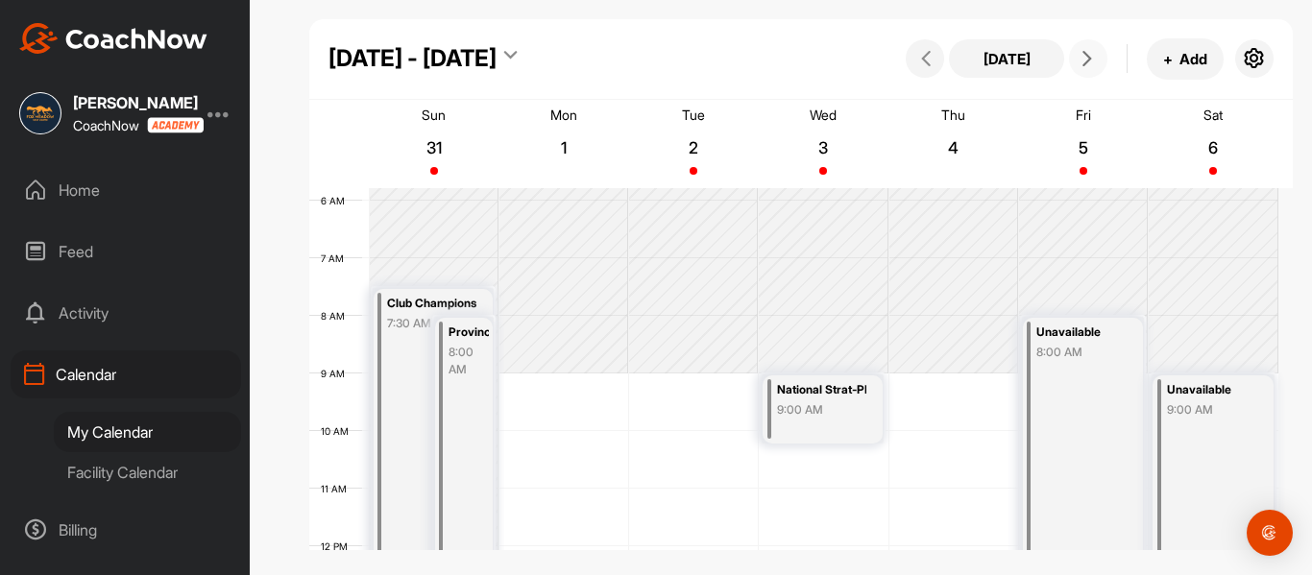
scroll to position [332, 0]
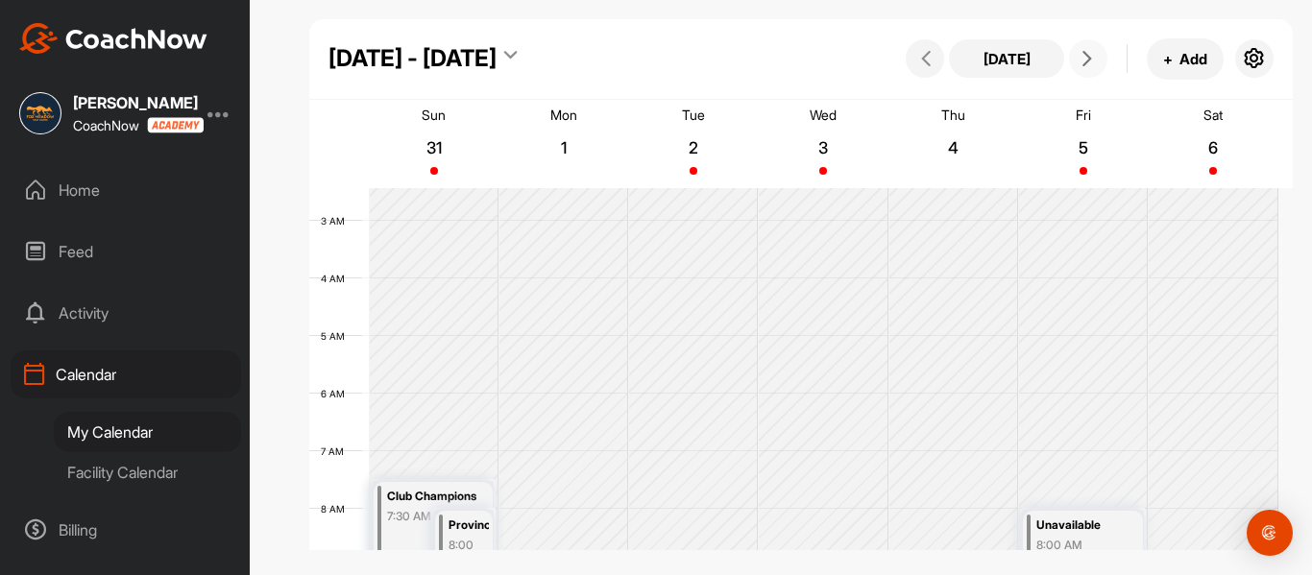
click at [1093, 60] on icon at bounding box center [1087, 58] width 15 height 15
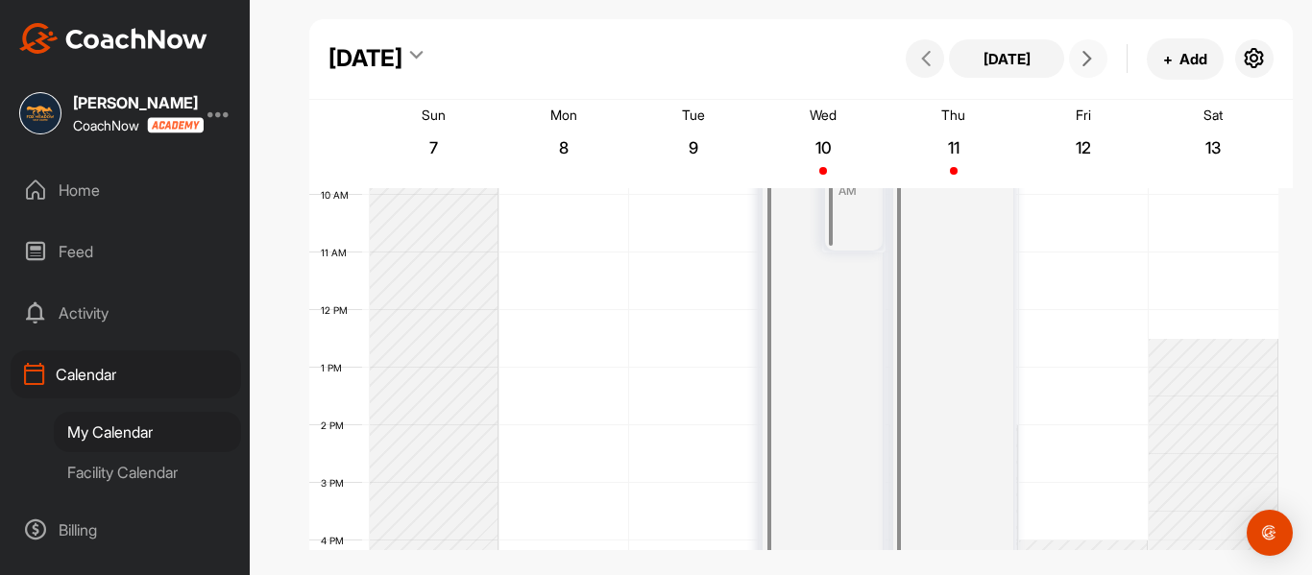
scroll to position [384, 0]
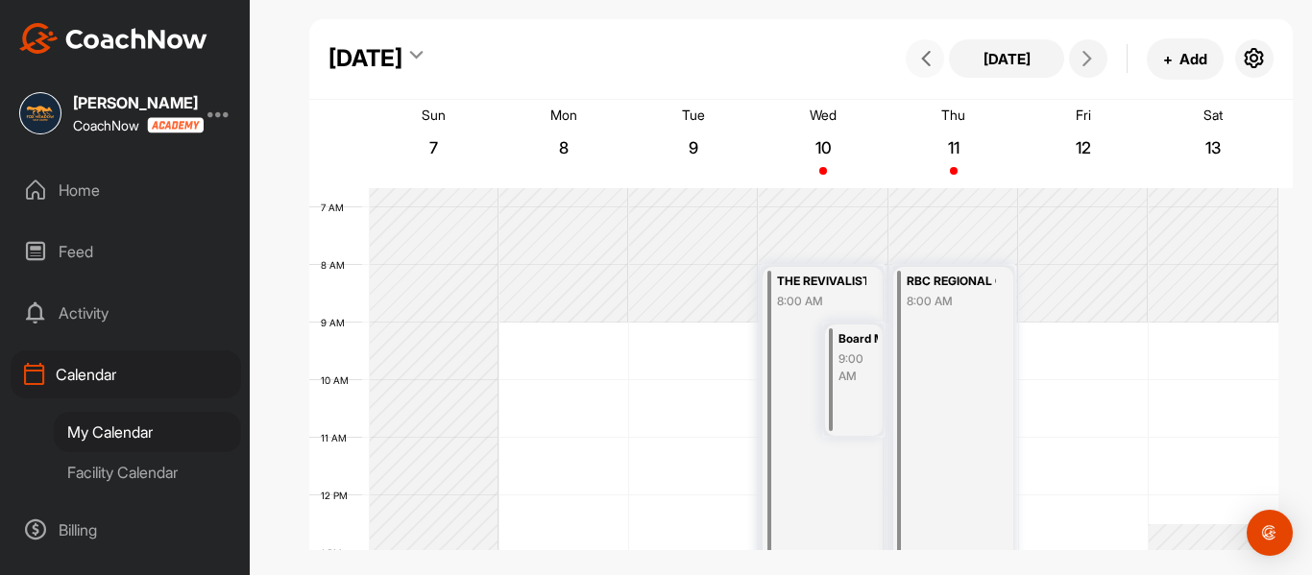
click at [934, 64] on span at bounding box center [924, 58] width 23 height 15
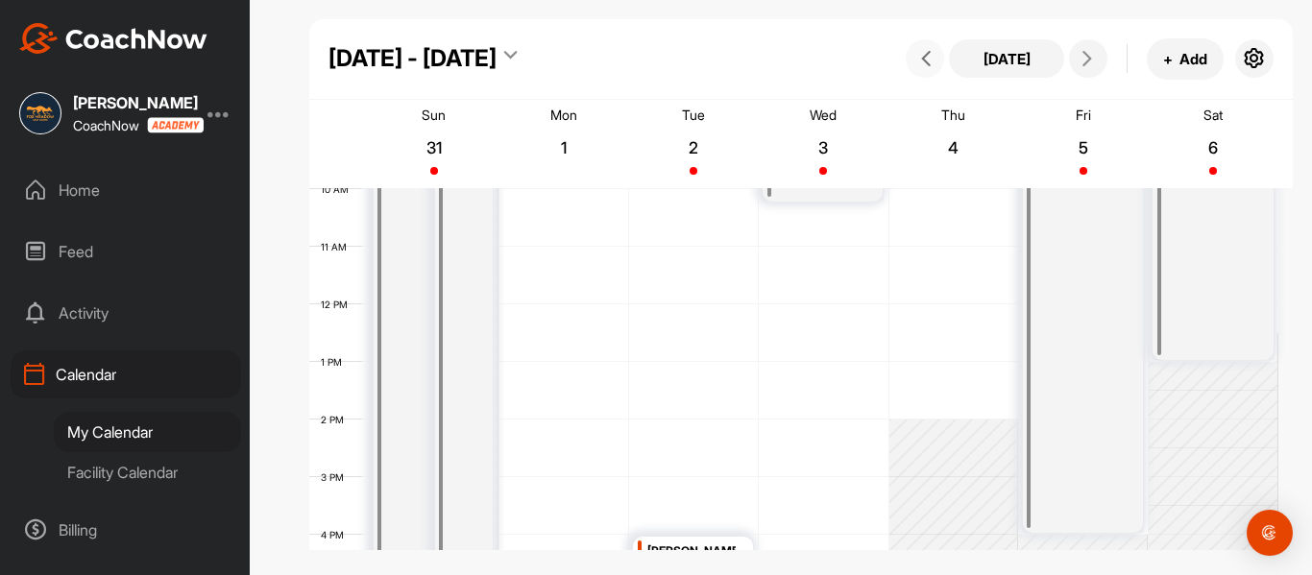
scroll to position [813, 0]
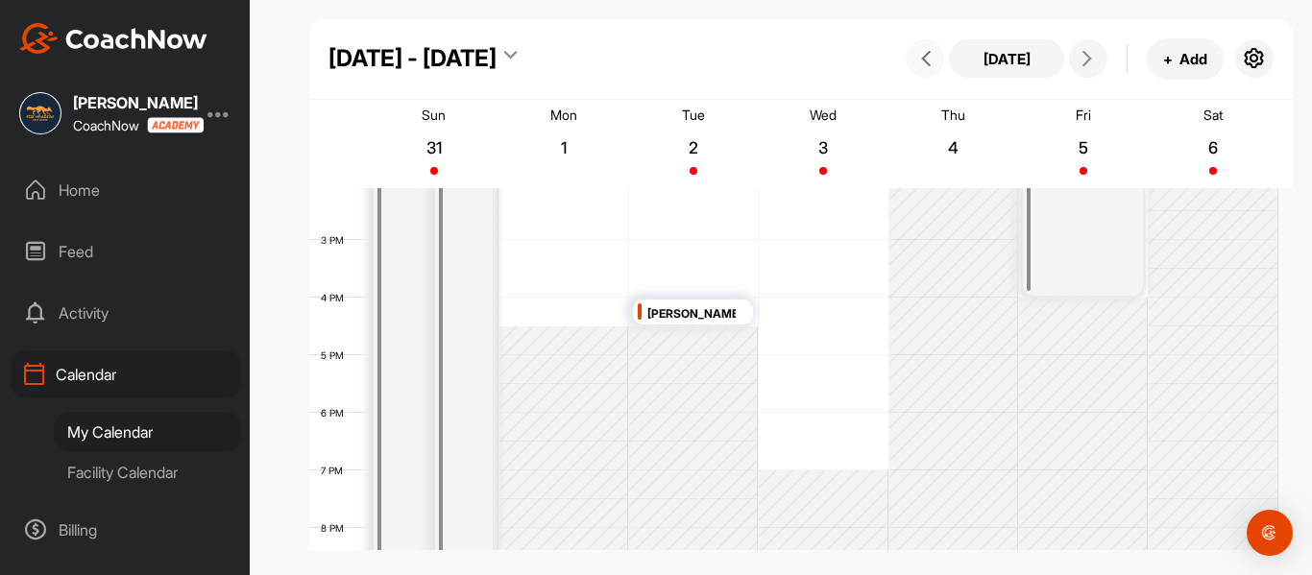
click at [924, 62] on icon at bounding box center [925, 58] width 15 height 15
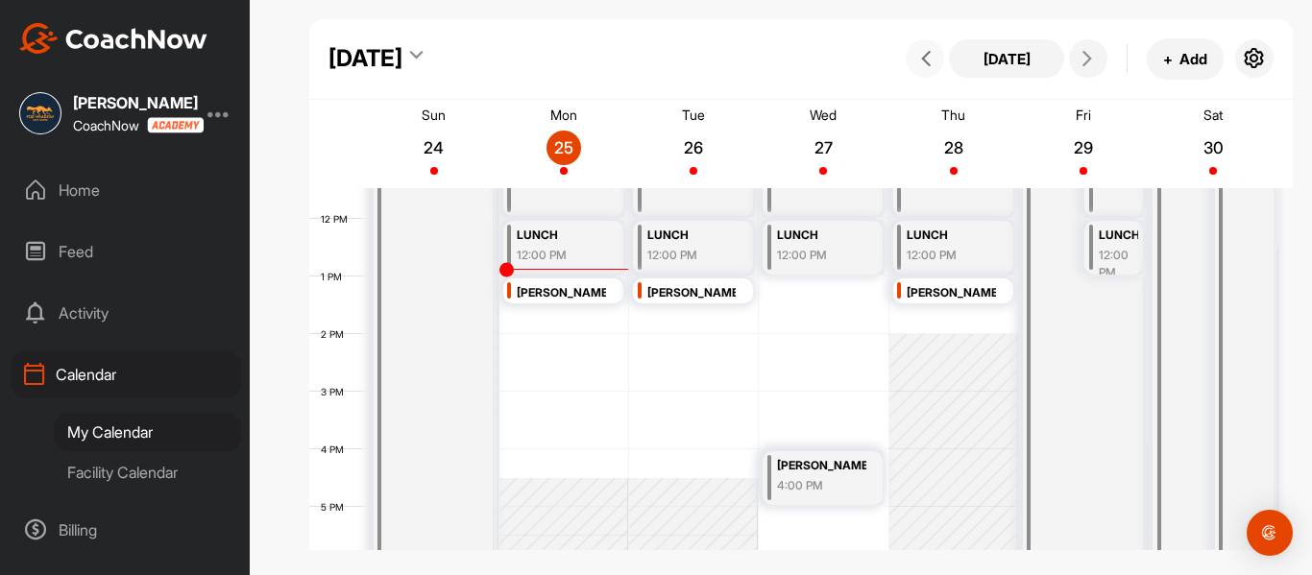
scroll to position [620, 0]
